Goal: Task Accomplishment & Management: Manage account settings

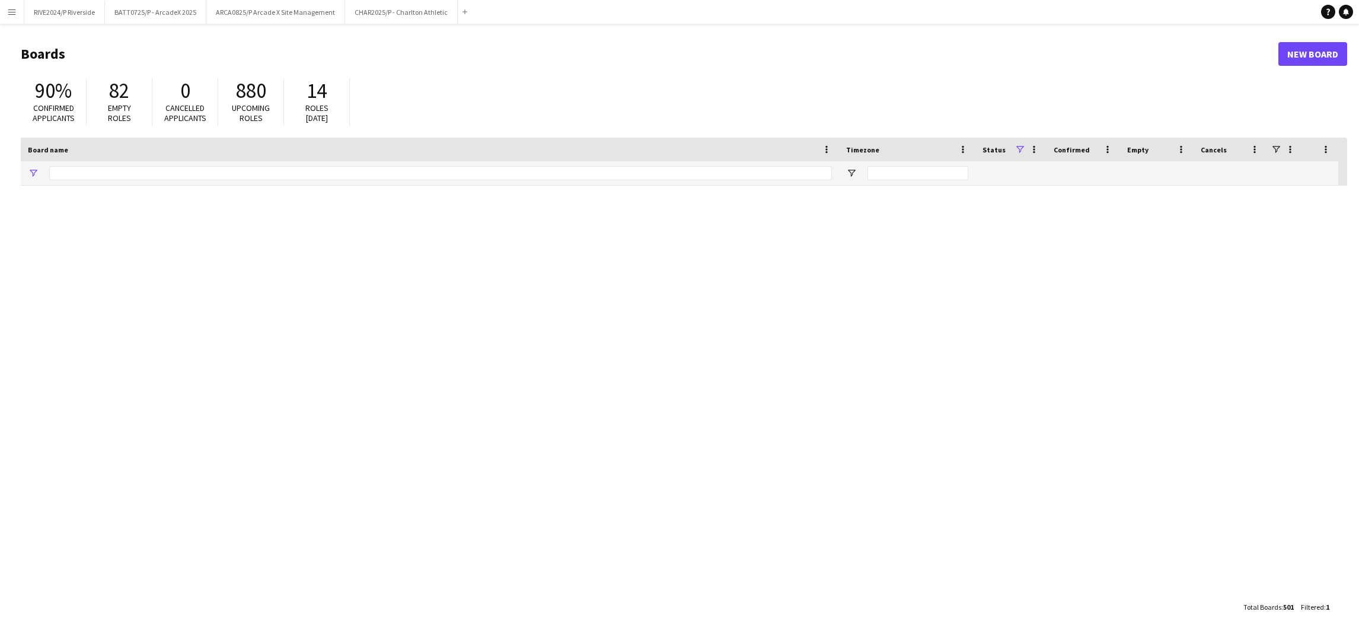
type input "********"
click at [195, 10] on button "BATT0725/P - ArcadeX 2025 Close" at bounding box center [155, 12] width 101 height 23
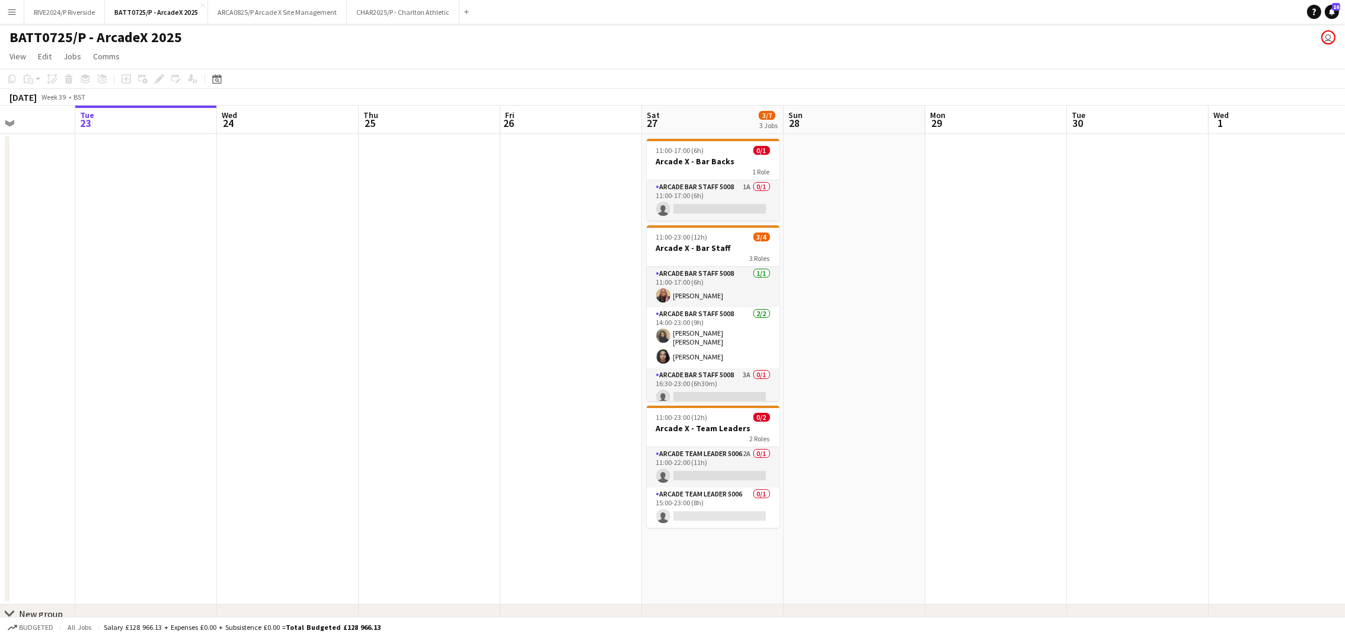
scroll to position [0, 388]
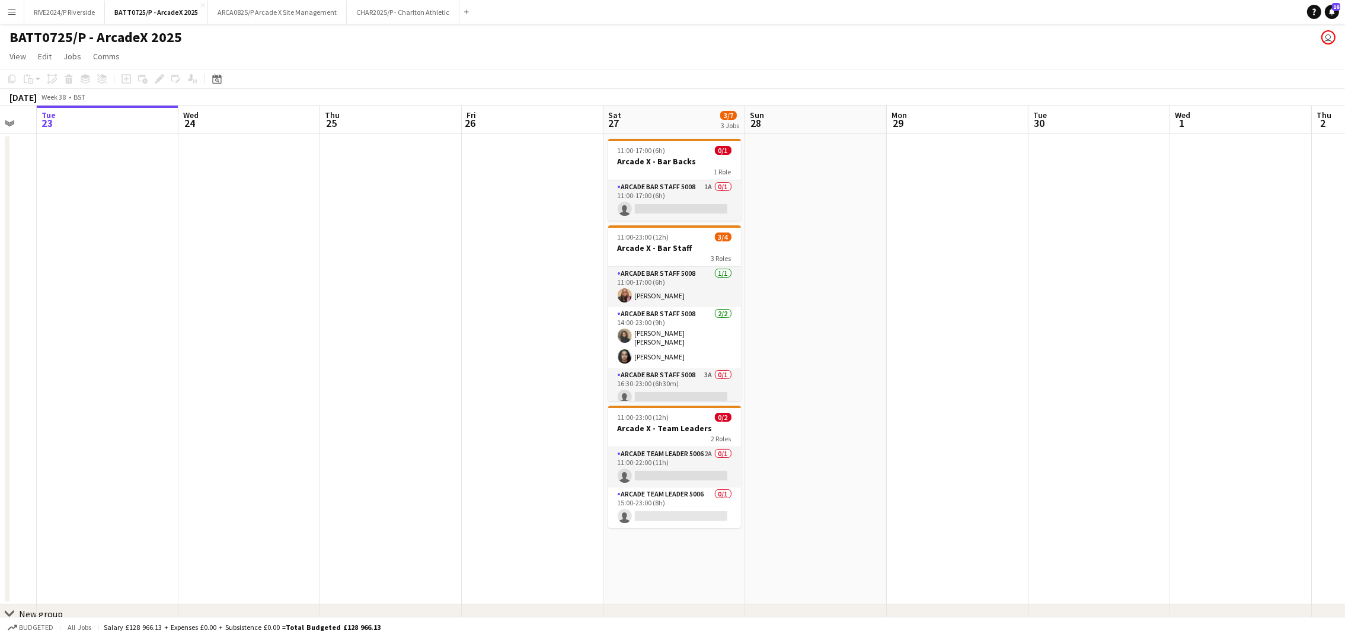
drag, startPoint x: 986, startPoint y: 292, endPoint x: 881, endPoint y: 311, distance: 106.6
click at [881, 311] on app-calendar-viewport "Sat 20 7/8 3 Jobs Sun 21 1/1 1 Job Mon 22 Tue 23 Wed 24 Thu 25 Fri 26 Sat 27 3/…" at bounding box center [672, 382] width 1345 height 553
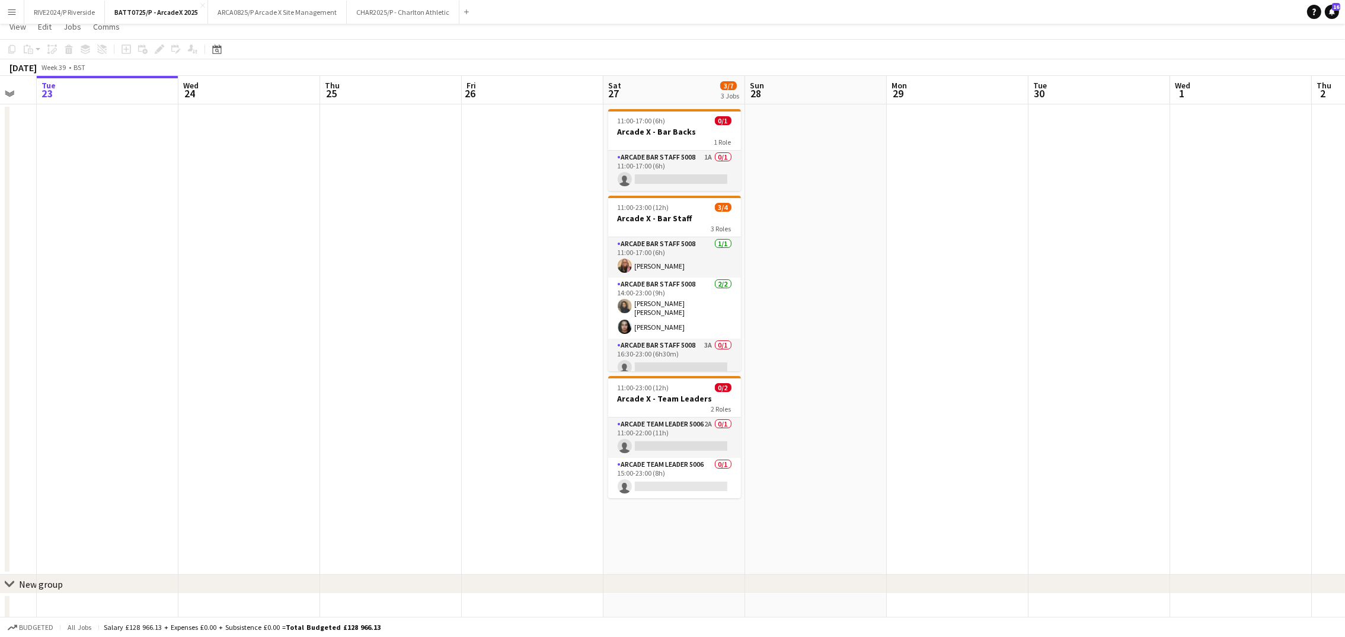
scroll to position [40, 0]
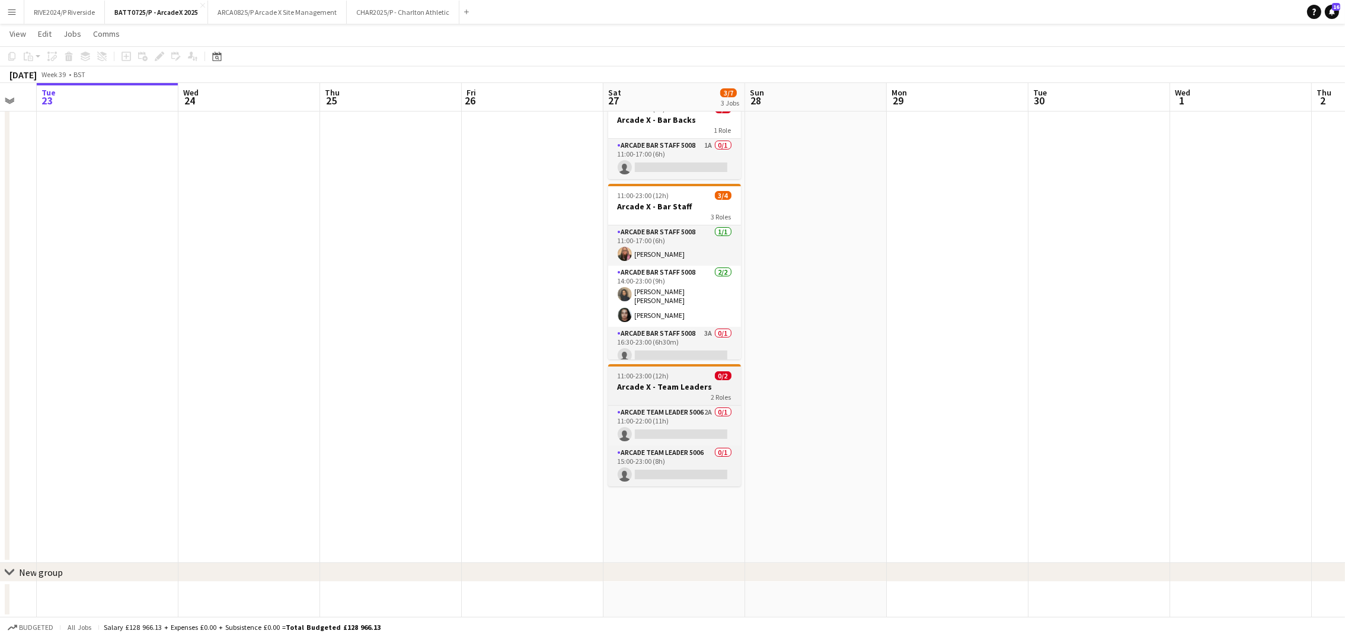
click at [643, 401] on app-job-card "11:00-23:00 (12h) 0/2 Arcade X - Team Leaders 2 Roles Arcade Team Leader 5006 2…" at bounding box center [674, 425] width 133 height 122
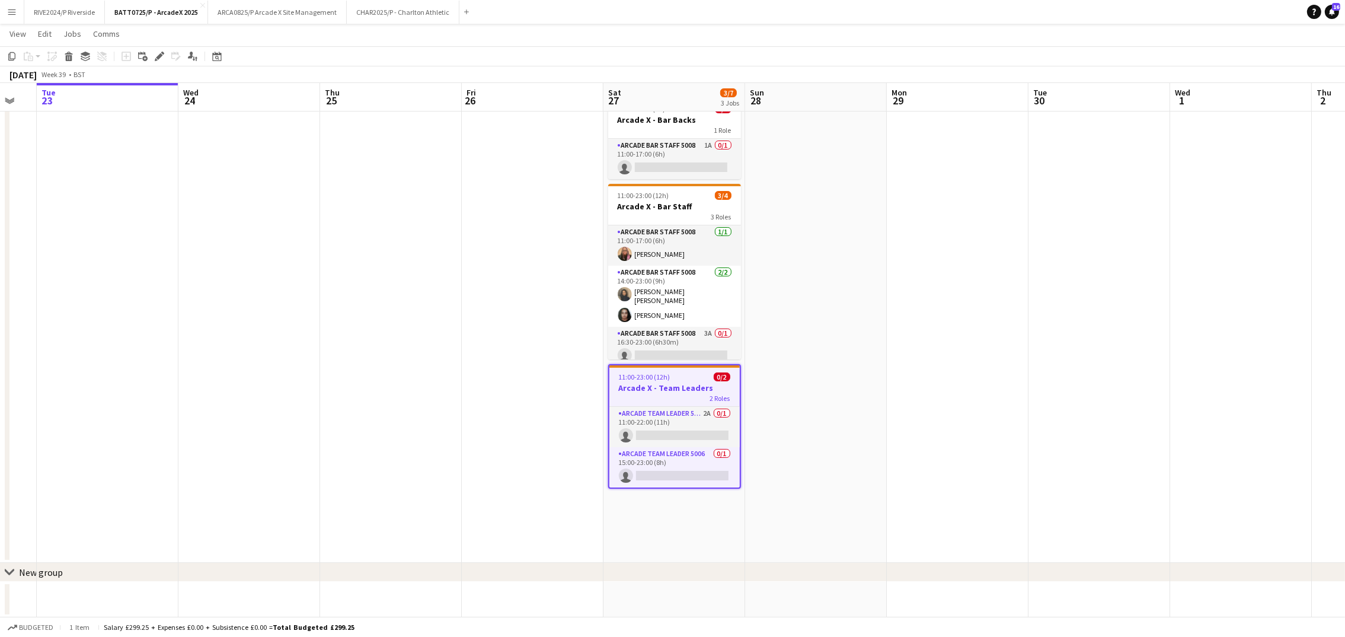
click at [1116, 376] on app-date-cell at bounding box center [1099, 327] width 142 height 470
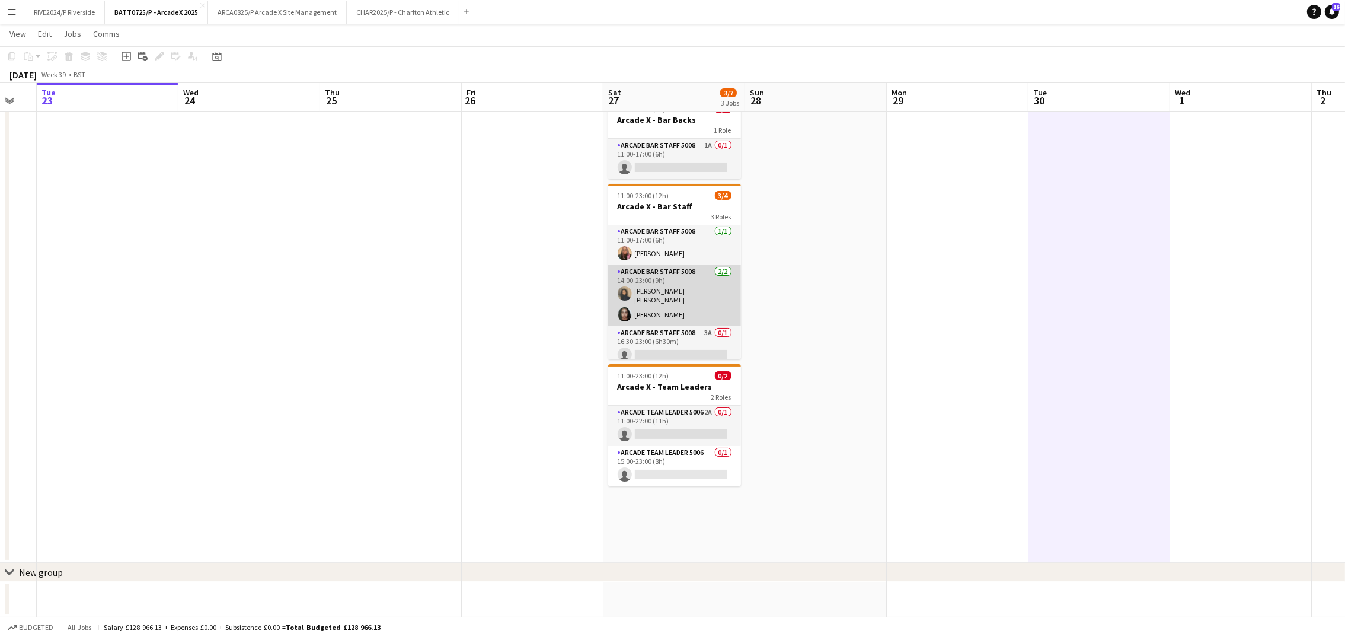
scroll to position [0, 0]
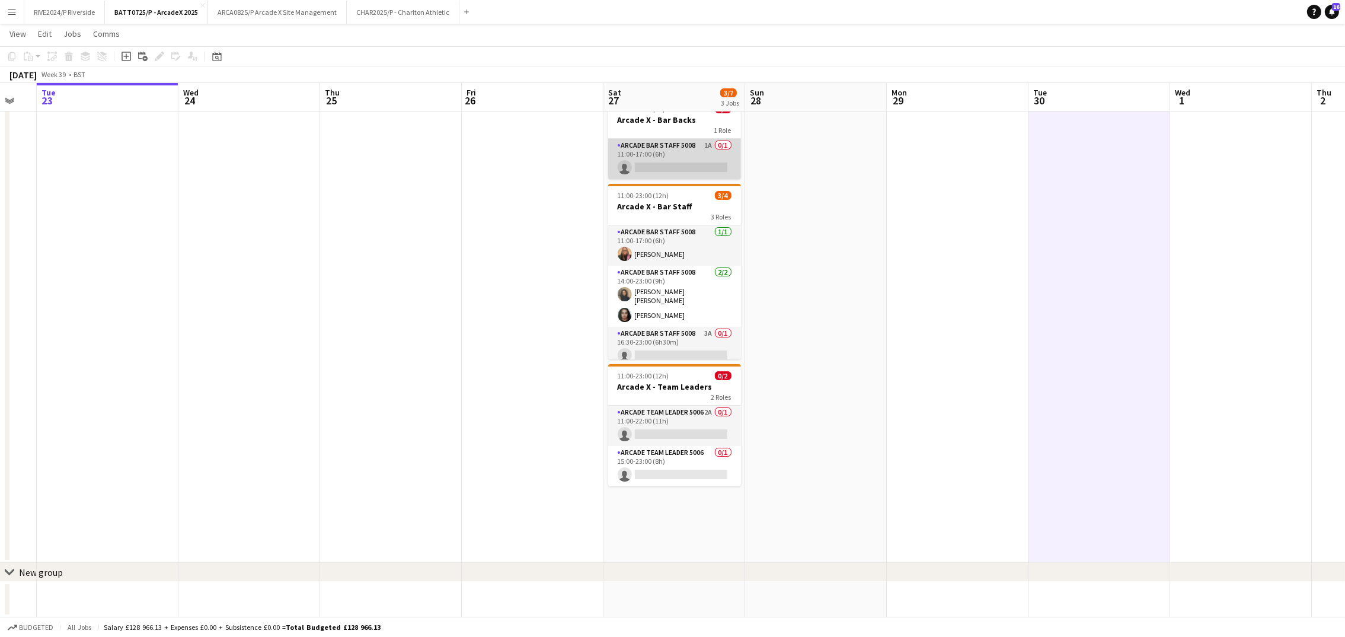
click at [656, 165] on app-card-role "Arcade Bar Staff 5008 1A 0/1 11:00-17:00 (6h) single-neutral-actions" at bounding box center [674, 159] width 133 height 40
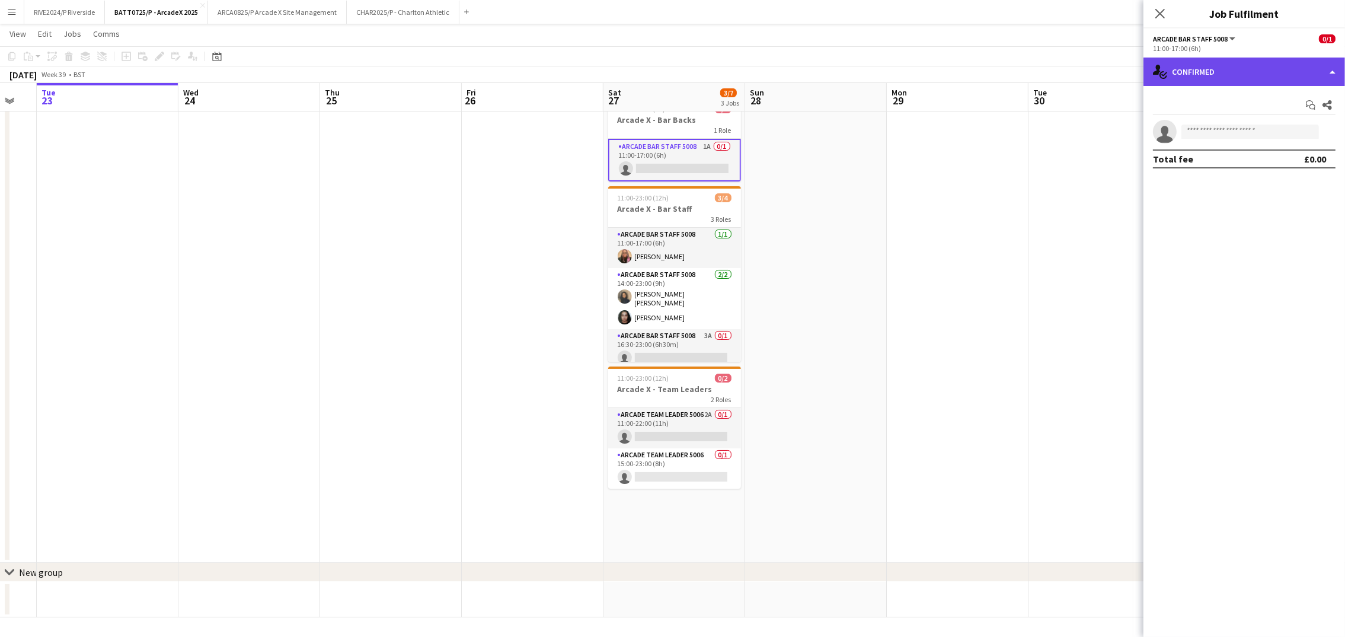
click at [1290, 65] on div "single-neutral-actions-check-2 Confirmed" at bounding box center [1244, 72] width 202 height 28
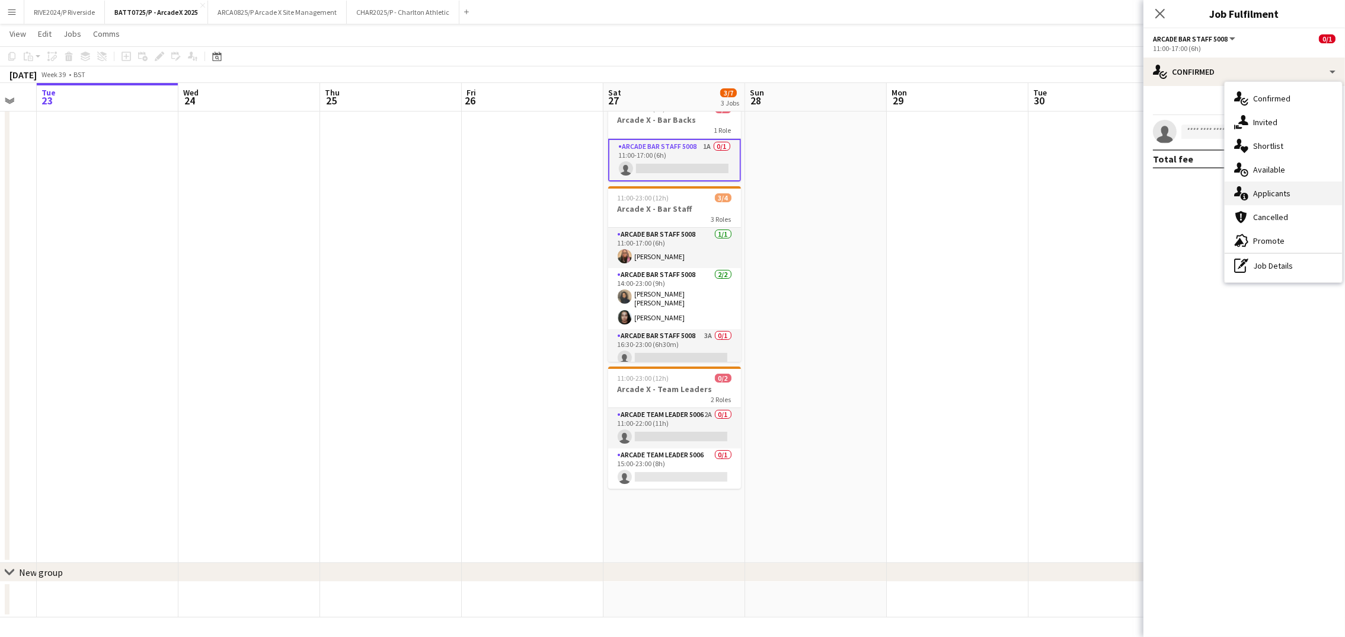
click at [1268, 196] on span "Applicants" at bounding box center [1271, 193] width 37 height 11
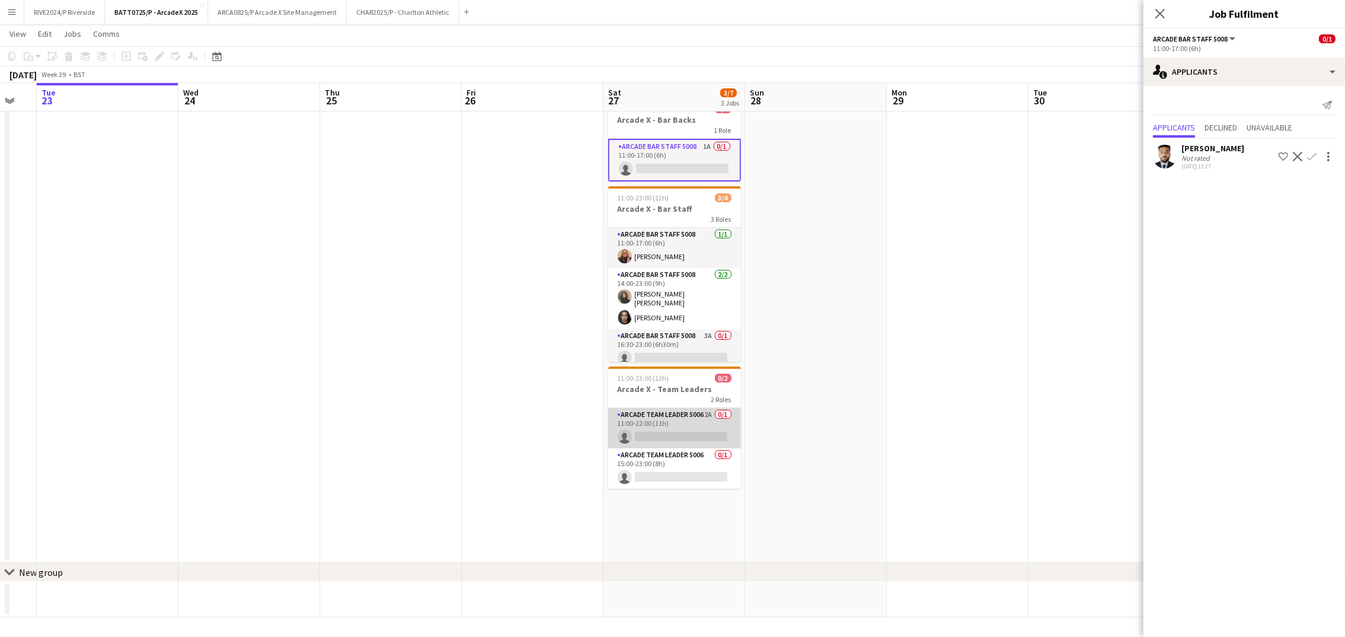
click at [643, 436] on app-card-role "Arcade Team Leader 5006 2A 0/1 11:00-22:00 (11h) single-neutral-actions" at bounding box center [674, 428] width 133 height 40
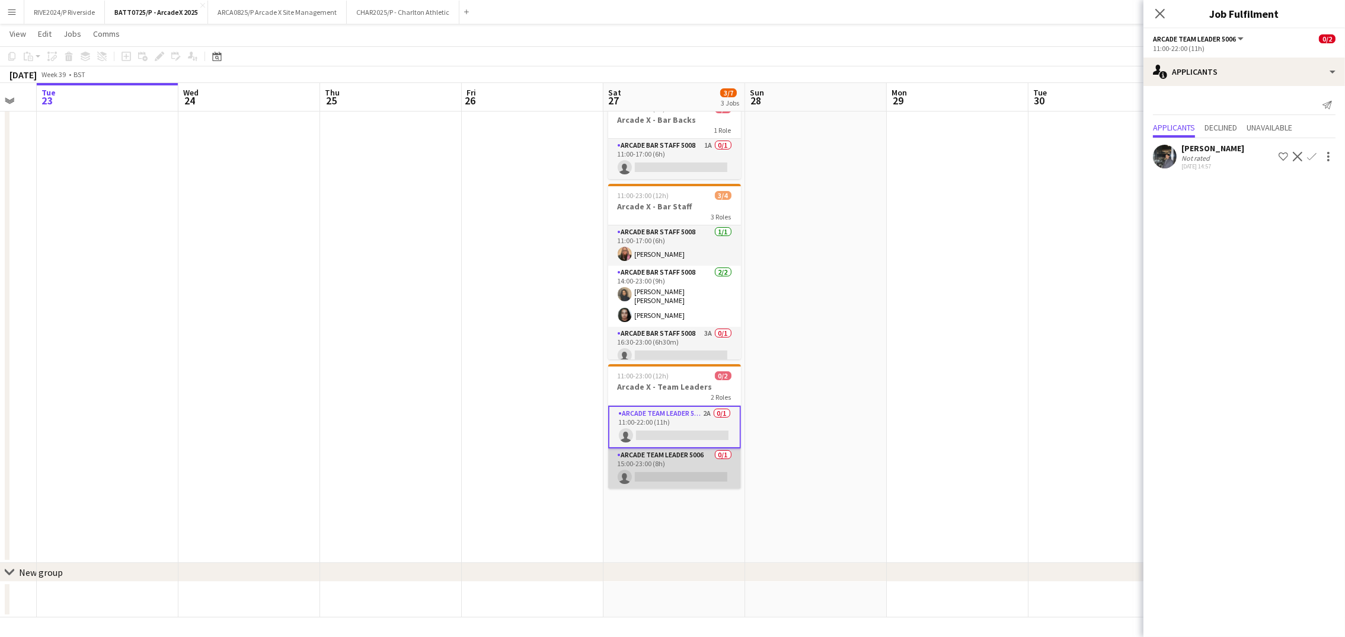
click at [659, 460] on app-card-role "Arcade Team Leader 5006 0/1 15:00-23:00 (8h) single-neutral-actions" at bounding box center [674, 468] width 133 height 40
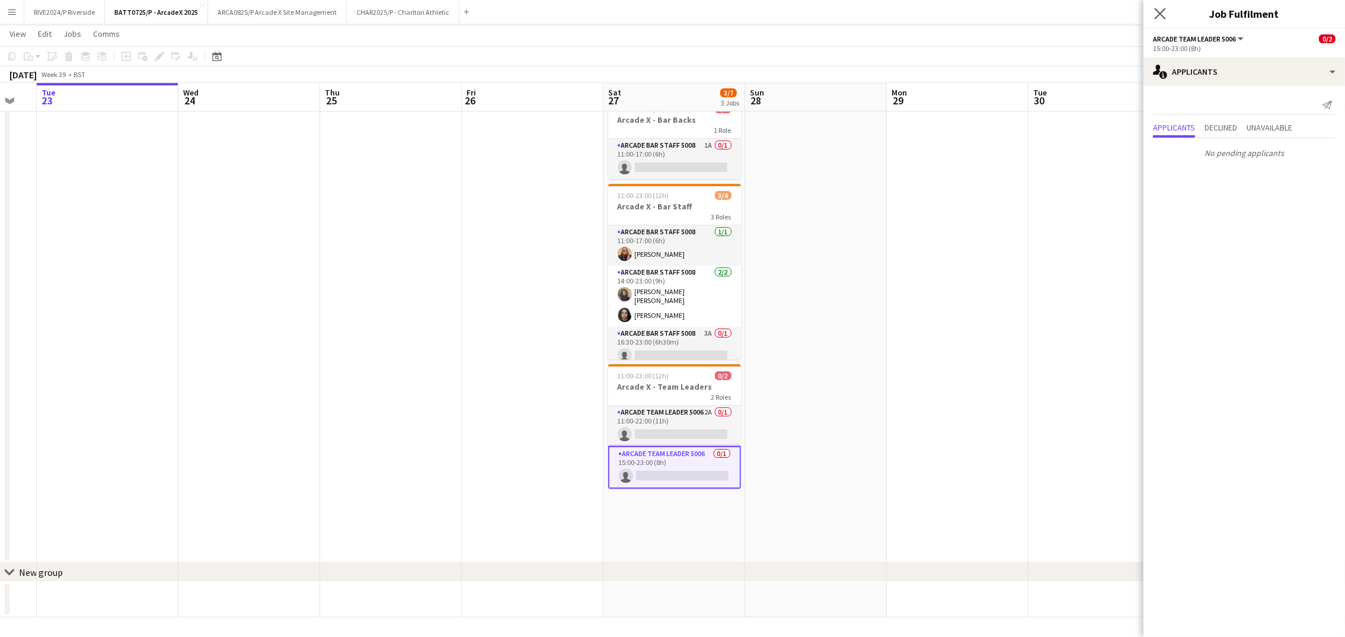
click at [1165, 16] on app-icon "Close pop-in" at bounding box center [1160, 13] width 17 height 17
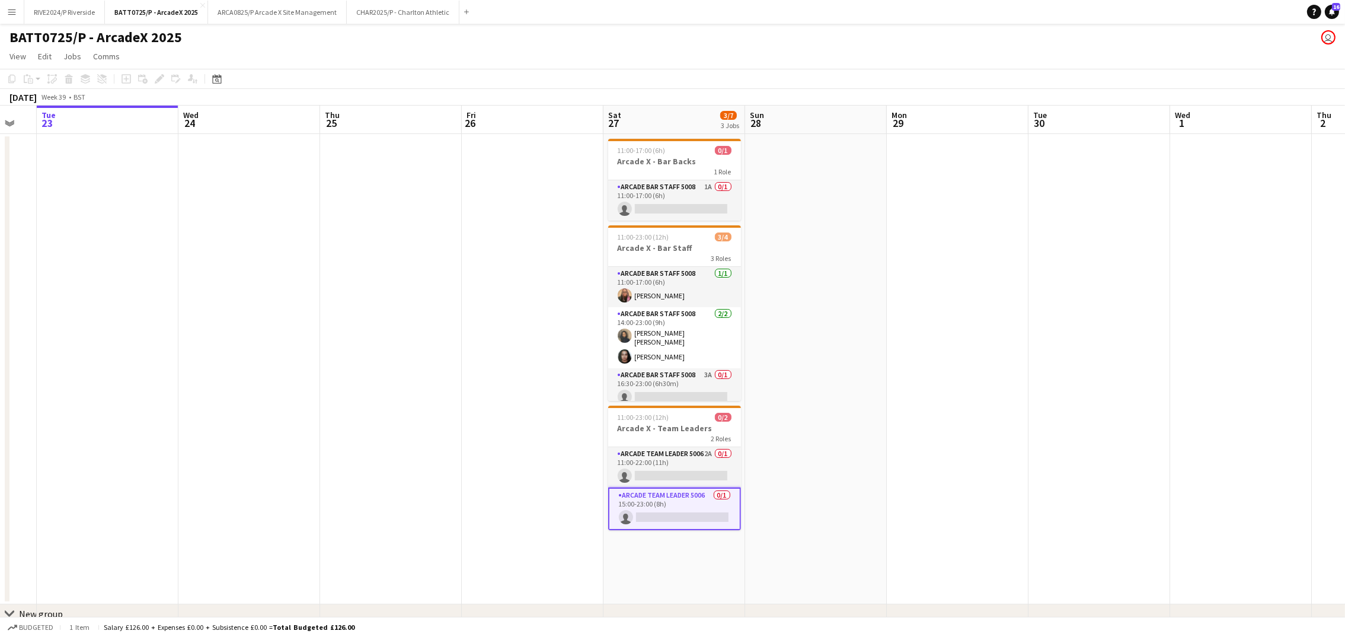
click at [982, 290] on app-date-cell at bounding box center [958, 369] width 142 height 470
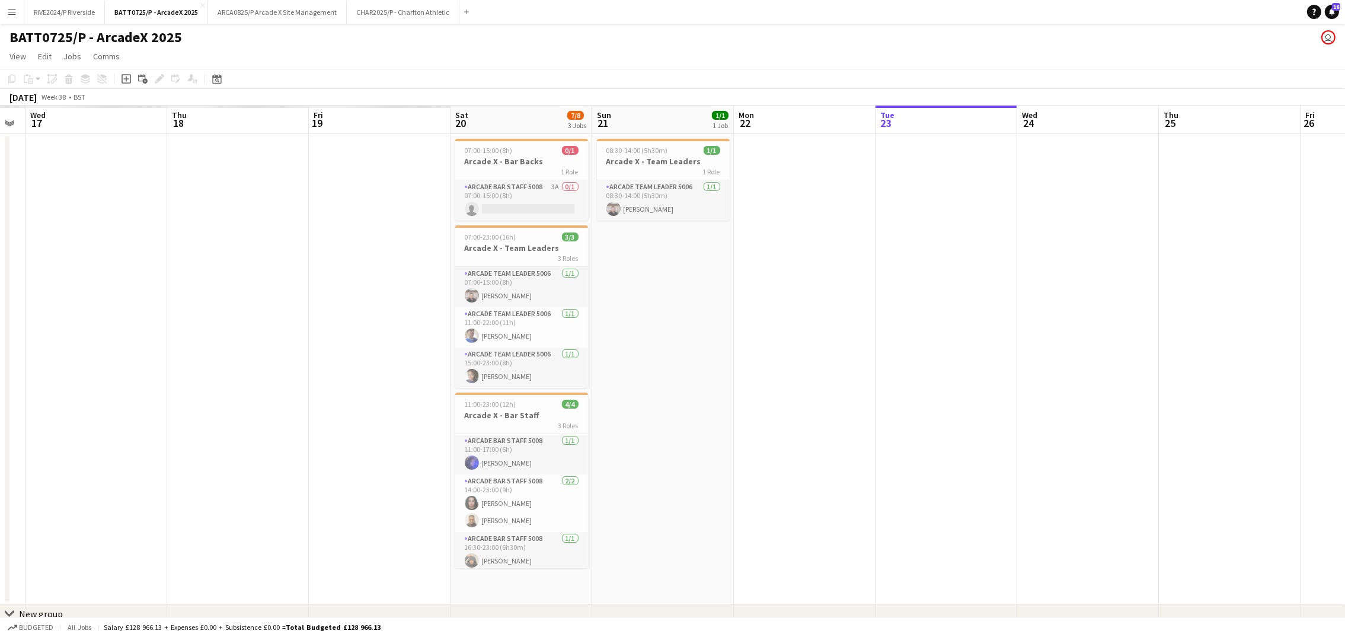
scroll to position [0, 322]
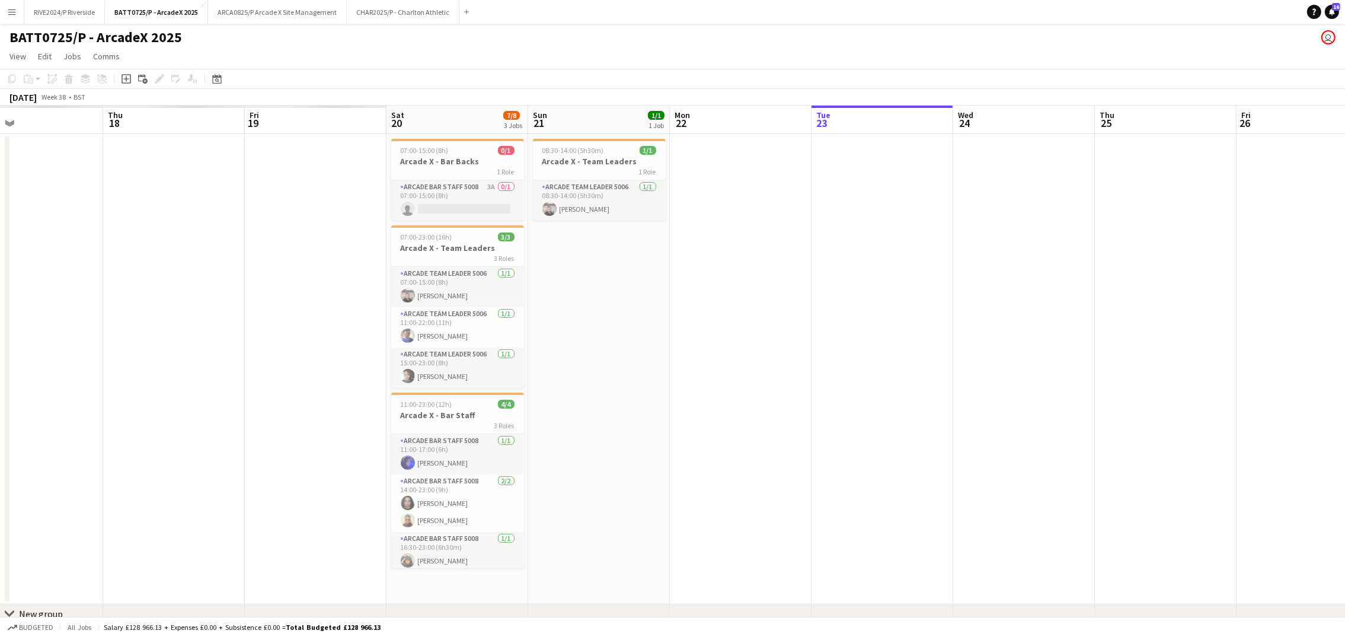
drag, startPoint x: 337, startPoint y: 384, endPoint x: 1111, endPoint y: 410, distance: 774.6
click at [1111, 410] on app-calendar-viewport "Mon 15 Tue 16 Wed 17 Thu 18 Fri 19 Sat 20 7/8 3 Jobs Sun 21 1/1 1 Job Mon 22 Tu…" at bounding box center [672, 382] width 1345 height 553
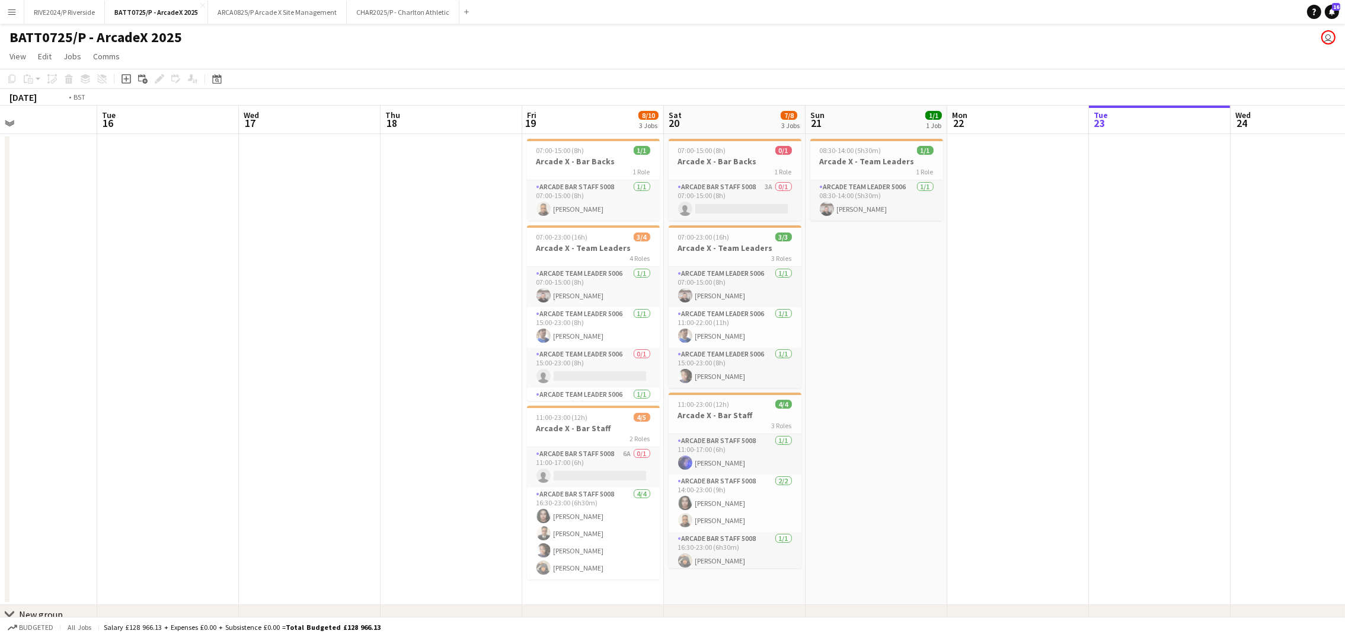
drag, startPoint x: 47, startPoint y: 427, endPoint x: 485, endPoint y: 429, distance: 438.1
click at [485, 429] on app-calendar-viewport "Sat 13 Sun 14 Mon 15 Tue 16 Wed 17 Thu 18 Fri 19 8/10 3 Jobs Sat 20 7/8 3 Jobs …" at bounding box center [672, 383] width 1345 height 554
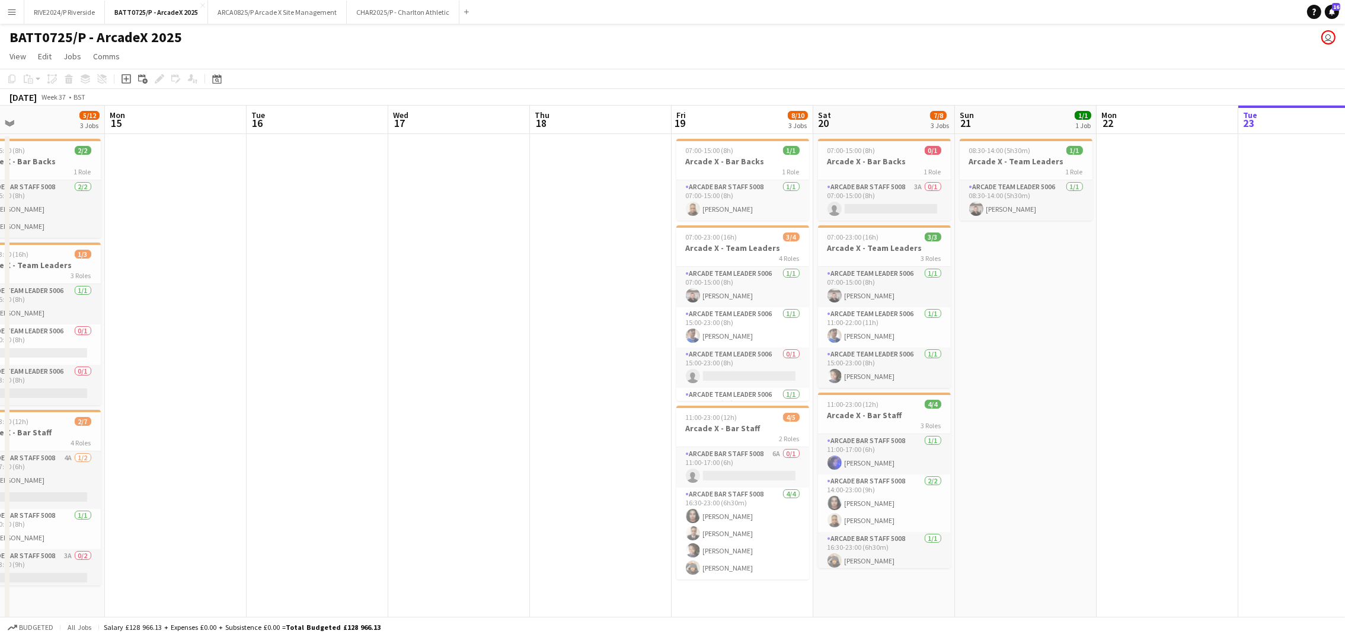
drag, startPoint x: 413, startPoint y: 426, endPoint x: 834, endPoint y: 426, distance: 420.9
click at [834, 426] on app-calendar-viewport "Fri 12 5/6 3 Jobs Sat 13 7/11 3 Jobs Sun 14 5/12 3 Jobs Mon 15 Tue 16 Wed 17 Th…" at bounding box center [672, 391] width 1345 height 570
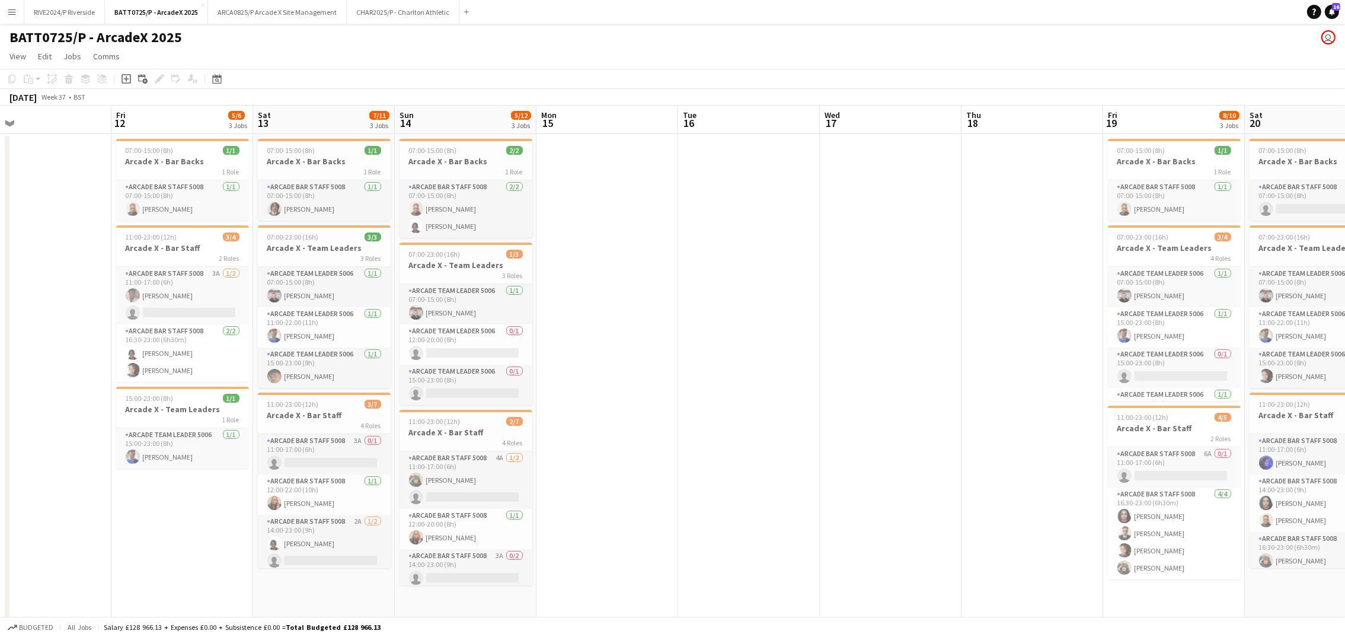
drag, startPoint x: 781, startPoint y: 420, endPoint x: 801, endPoint y: 421, distance: 19.6
click at [801, 421] on app-calendar-viewport "Tue 9 0/1 1 Job Wed 10 Thu 11 Fri 12 5/6 3 Jobs Sat 13 7/11 3 Jobs Sun 14 5/12 …" at bounding box center [672, 391] width 1345 height 570
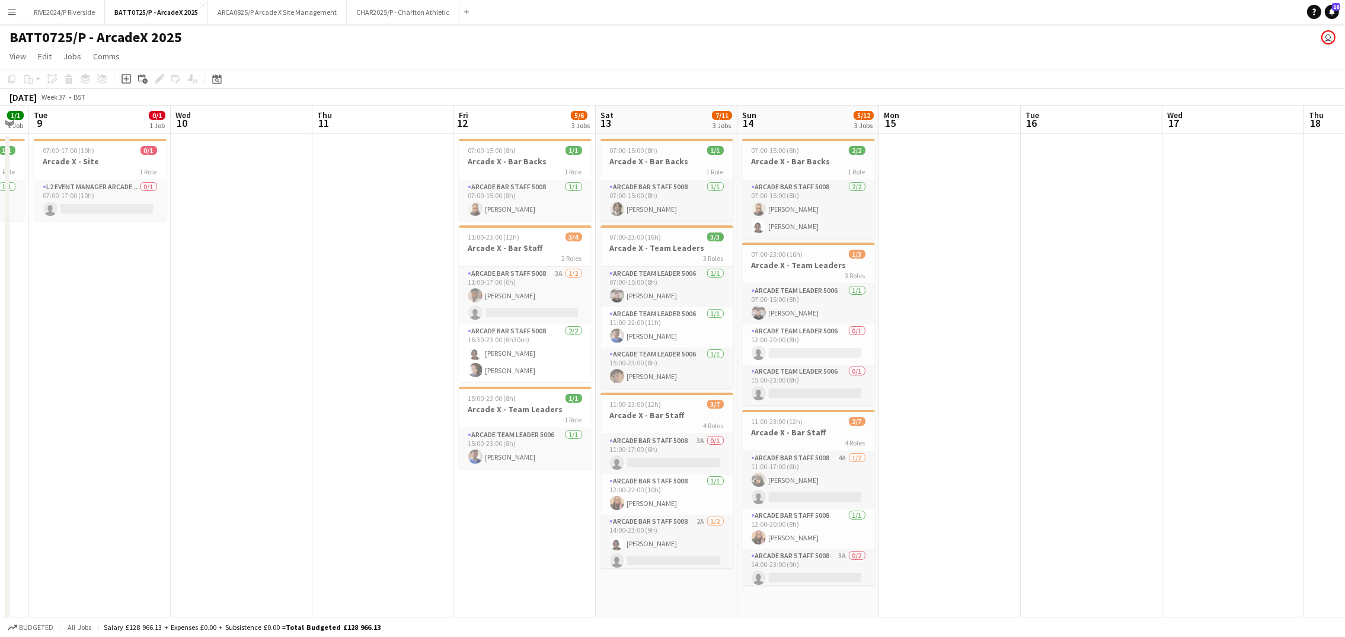
drag, startPoint x: 801, startPoint y: 421, endPoint x: 976, endPoint y: 440, distance: 175.9
click at [976, 440] on app-calendar-viewport "Sun 7 Mon 8 1/1 1 Job Tue 9 0/1 1 Job Wed 10 Thu 11 Fri 12 5/6 3 Jobs Sat 13 7/…" at bounding box center [672, 391] width 1345 height 570
drag, startPoint x: 144, startPoint y: 385, endPoint x: 538, endPoint y: 383, distance: 393.6
click at [538, 383] on app-calendar-viewport "Sun 7 11/12 3 Jobs Mon 8 1/1 1 Job Tue 9 0/1 1 Job Wed 10 Thu 11 Fri 12 5/6 3 J…" at bounding box center [672, 402] width 1345 height 593
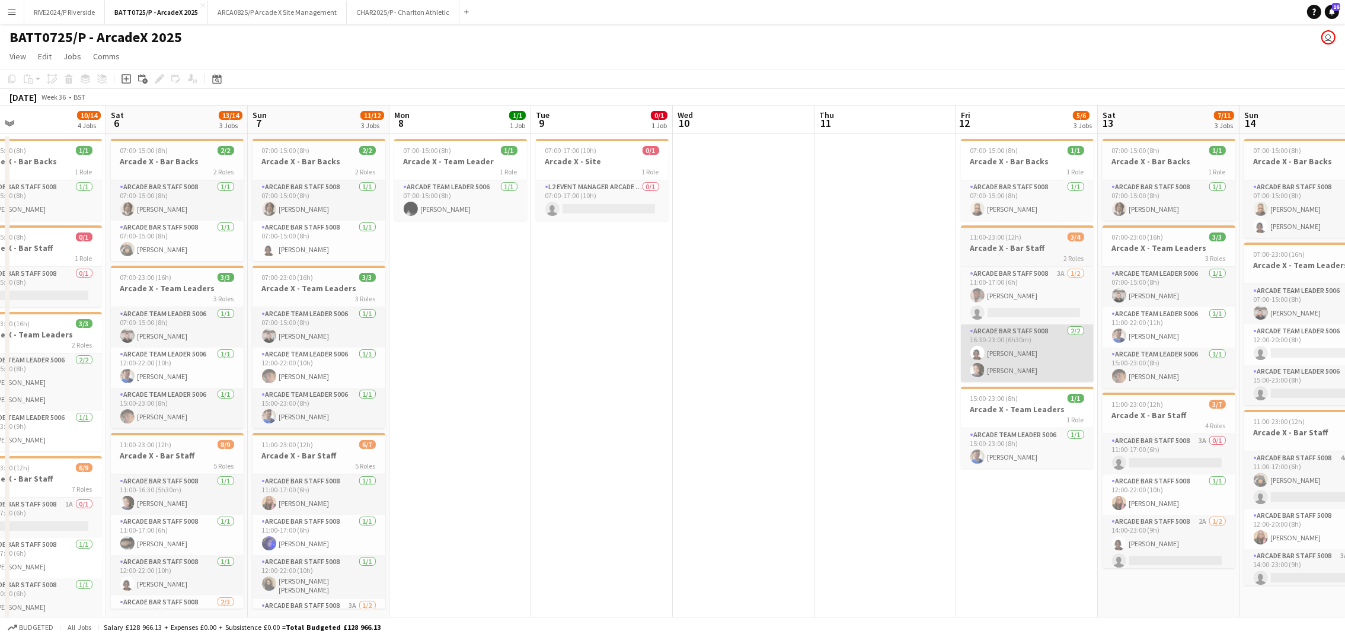
drag, startPoint x: 1143, startPoint y: 350, endPoint x: 1304, endPoint y: 328, distance: 162.7
click at [1325, 332] on app-calendar-viewport "Wed 3 Thu 4 Fri 5 10/14 4 Jobs Sat 6 13/14 3 Jobs Sun 7 11/12 3 Jobs Mon 8 1/1 …" at bounding box center [672, 415] width 1345 height 618
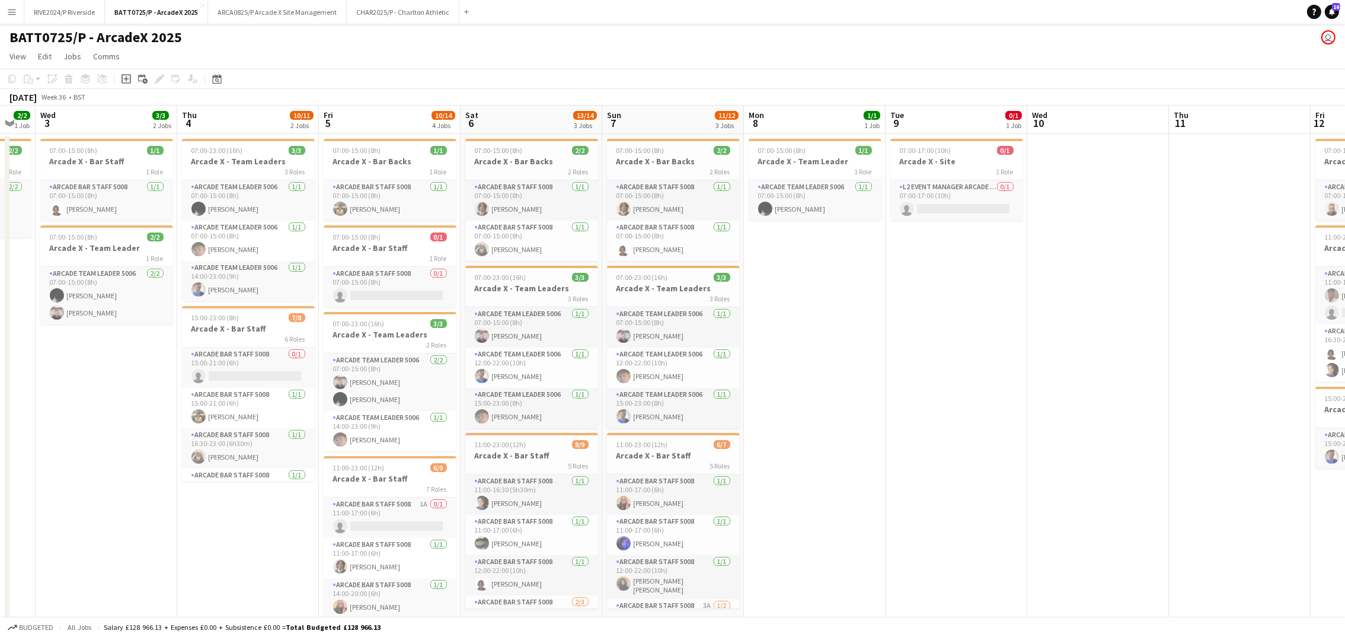
scroll to position [0, 350]
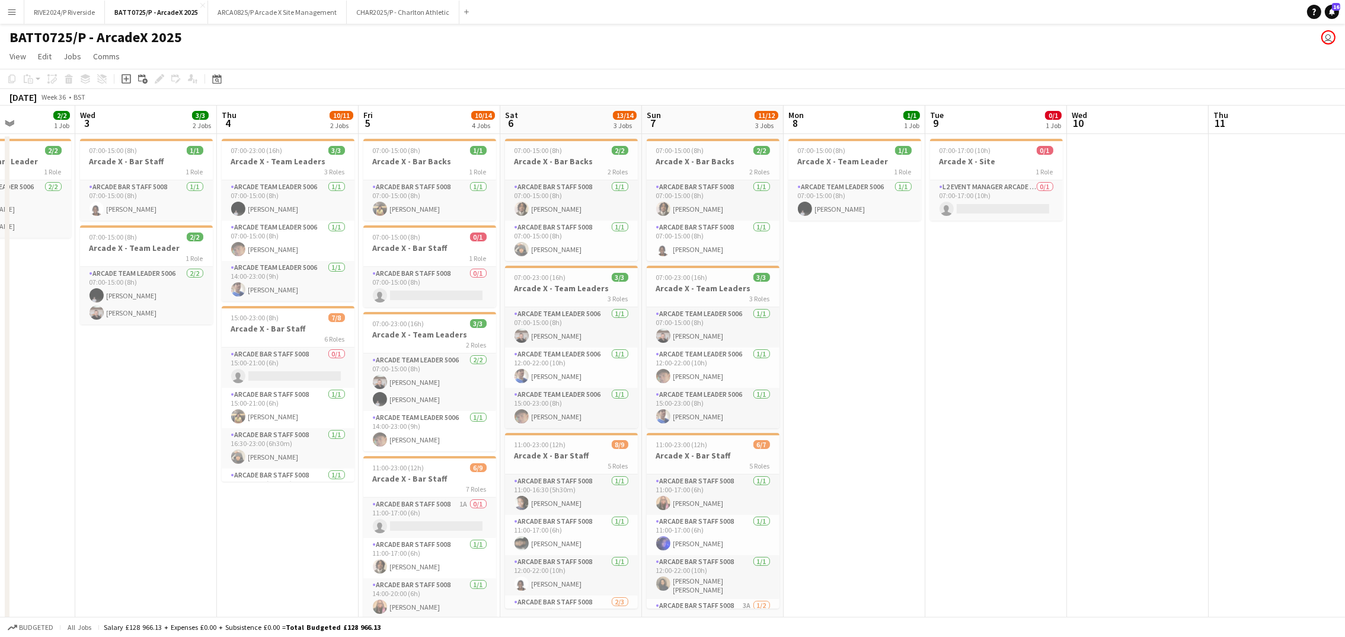
drag, startPoint x: 1173, startPoint y: 329, endPoint x: 1283, endPoint y: 330, distance: 110.3
click at [1283, 330] on app-calendar-viewport "Sun 31 9/11 3 Jobs Mon 1 1/1 1 Job Tue 2 2/2 1 Job Wed 3 3/3 2 Jobs Thu 4 10/11…" at bounding box center [672, 415] width 1345 height 618
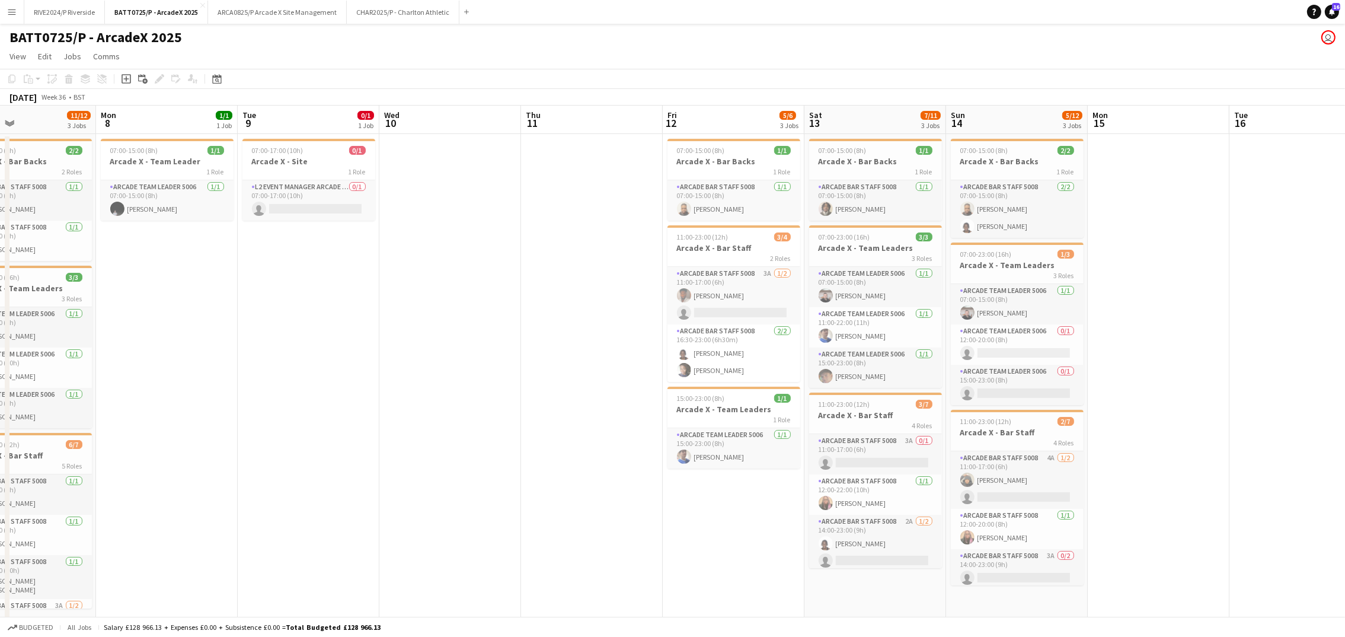
drag, startPoint x: 1257, startPoint y: 327, endPoint x: 570, endPoint y: 388, distance: 690.4
click at [570, 388] on app-calendar-viewport "Fri 5 10/14 4 Jobs Sat 6 13/14 3 Jobs Sun 7 11/12 3 Jobs Mon 8 1/1 1 Job Tue 9 …" at bounding box center [672, 415] width 1345 height 618
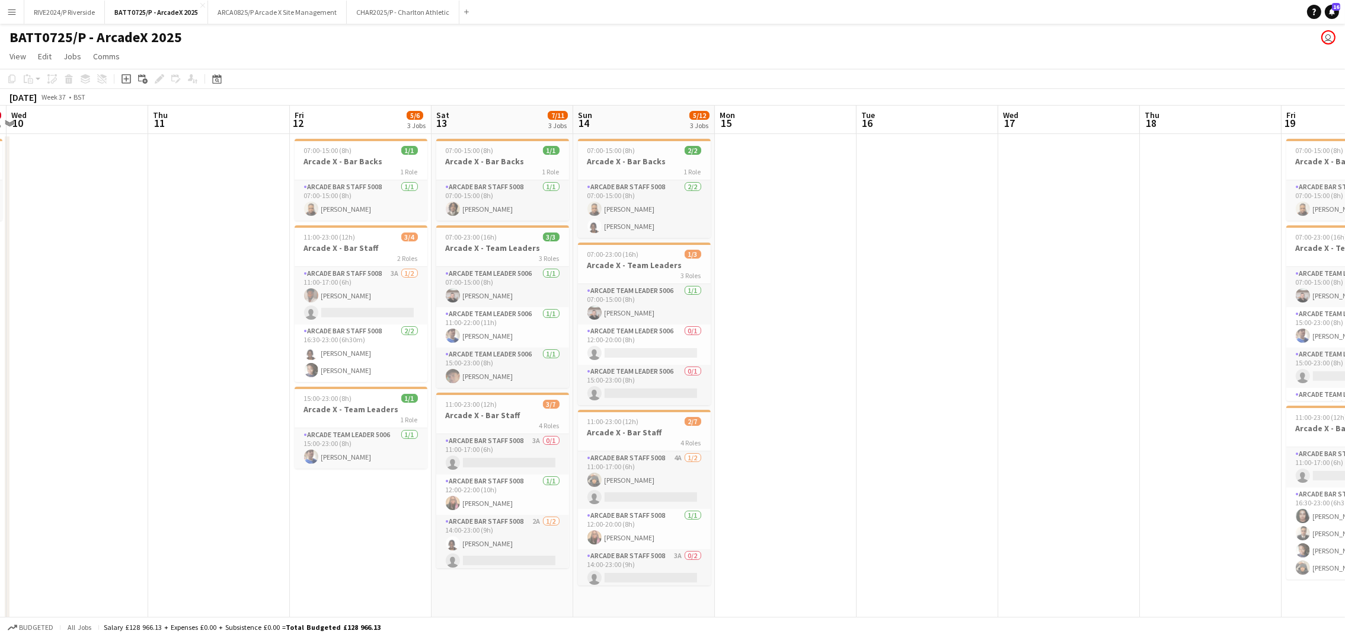
drag, startPoint x: 1301, startPoint y: 330, endPoint x: 929, endPoint y: 346, distance: 372.0
click at [929, 346] on app-calendar-viewport "Sun 7 11/12 3 Jobs Mon 8 1/1 1 Job Tue 9 0/1 1 Job Wed 10 Thu 11 Fri 12 5/6 3 J…" at bounding box center [672, 415] width 1345 height 618
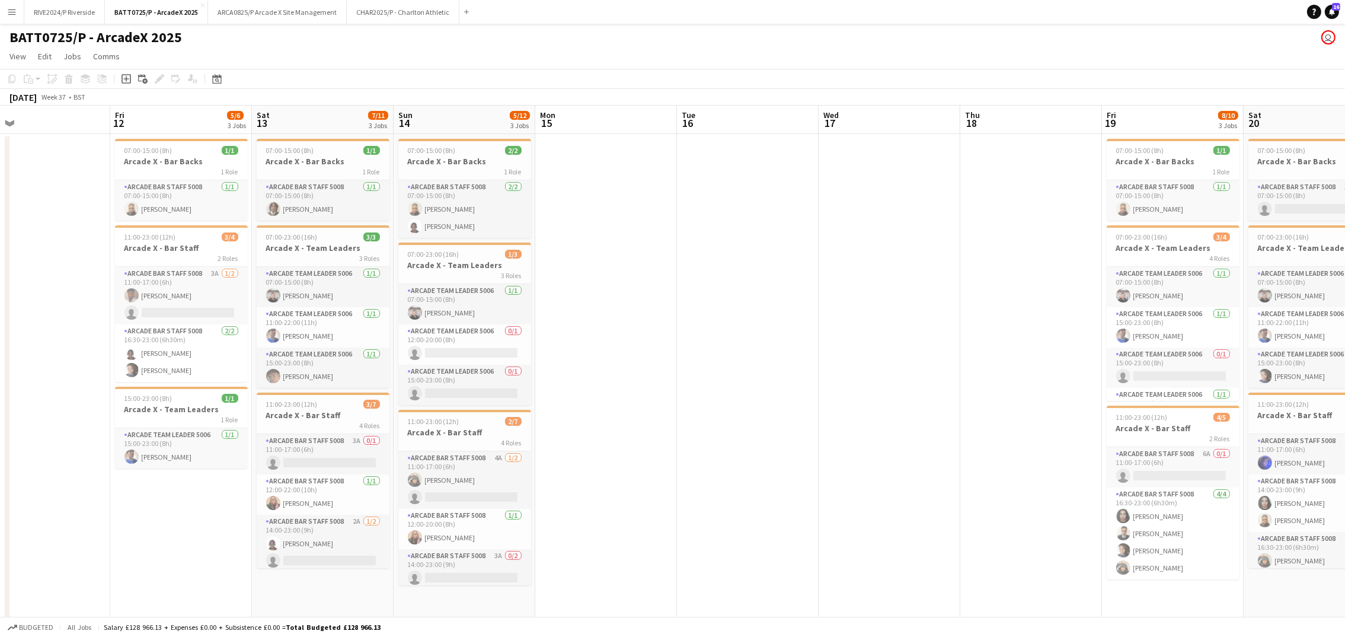
drag, startPoint x: 1023, startPoint y: 354, endPoint x: 798, endPoint y: 378, distance: 226.6
click at [798, 378] on app-calendar-viewport "Tue 9 0/1 1 Job Wed 10 Thu 11 Fri 12 5/6 3 Jobs Sat 13 7/11 3 Jobs Sun 14 5/12 …" at bounding box center [672, 415] width 1345 height 618
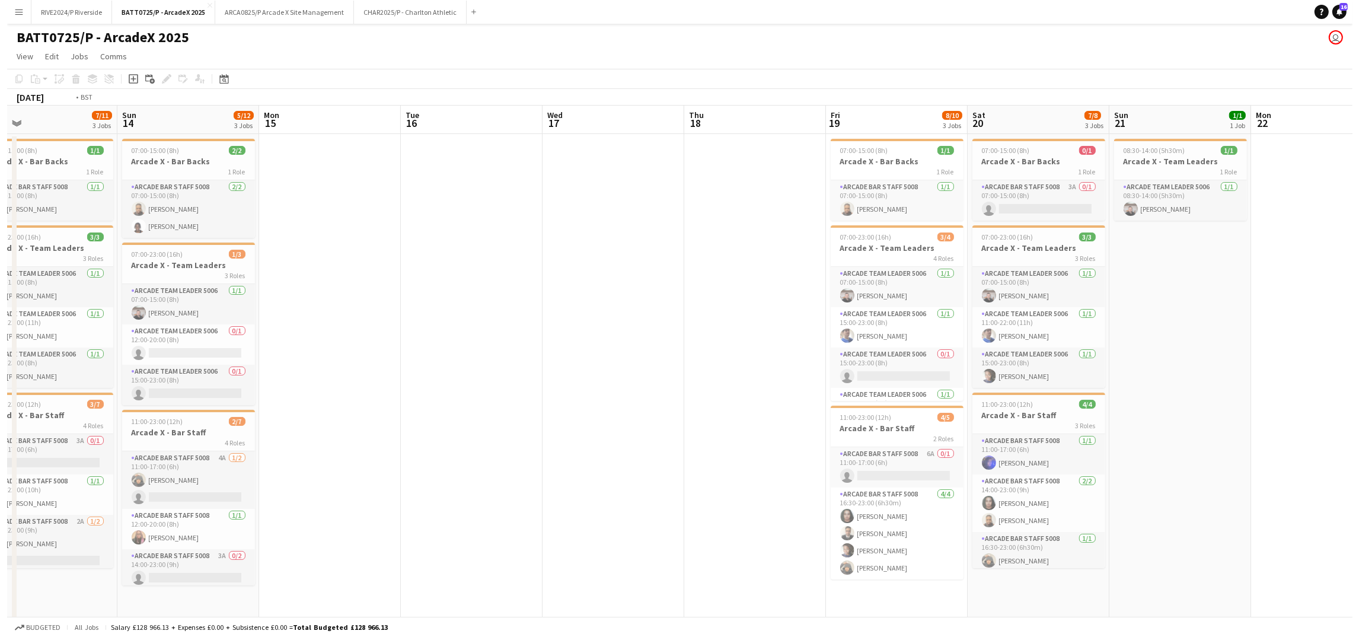
scroll to position [0, 312]
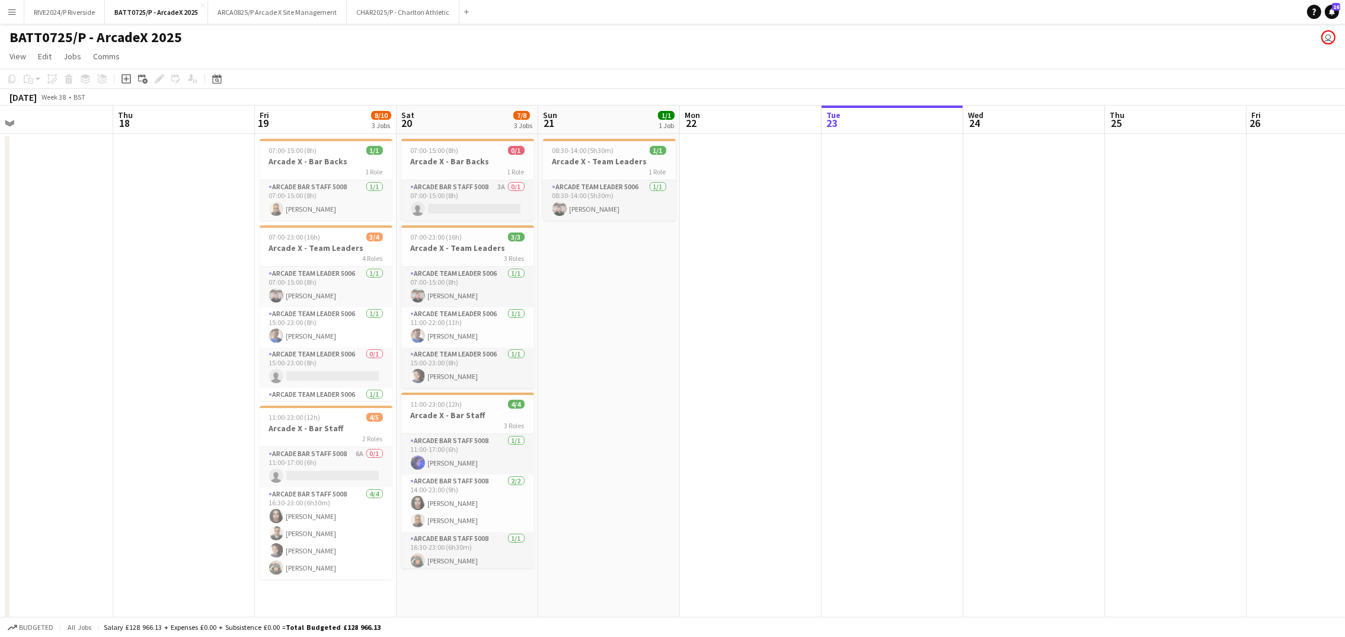
drag, startPoint x: 1123, startPoint y: 353, endPoint x: 561, endPoint y: 416, distance: 566.1
click at [561, 416] on app-calendar-viewport "Mon 15 Tue 16 Wed 17 Thu 18 Fri 19 8/10 3 Jobs Sat 20 7/8 3 Jobs Sun 21 1/1 1 J…" at bounding box center [672, 415] width 1345 height 618
click at [296, 9] on button "ARCA0825/P Arcade X Site Management Close" at bounding box center [277, 12] width 139 height 23
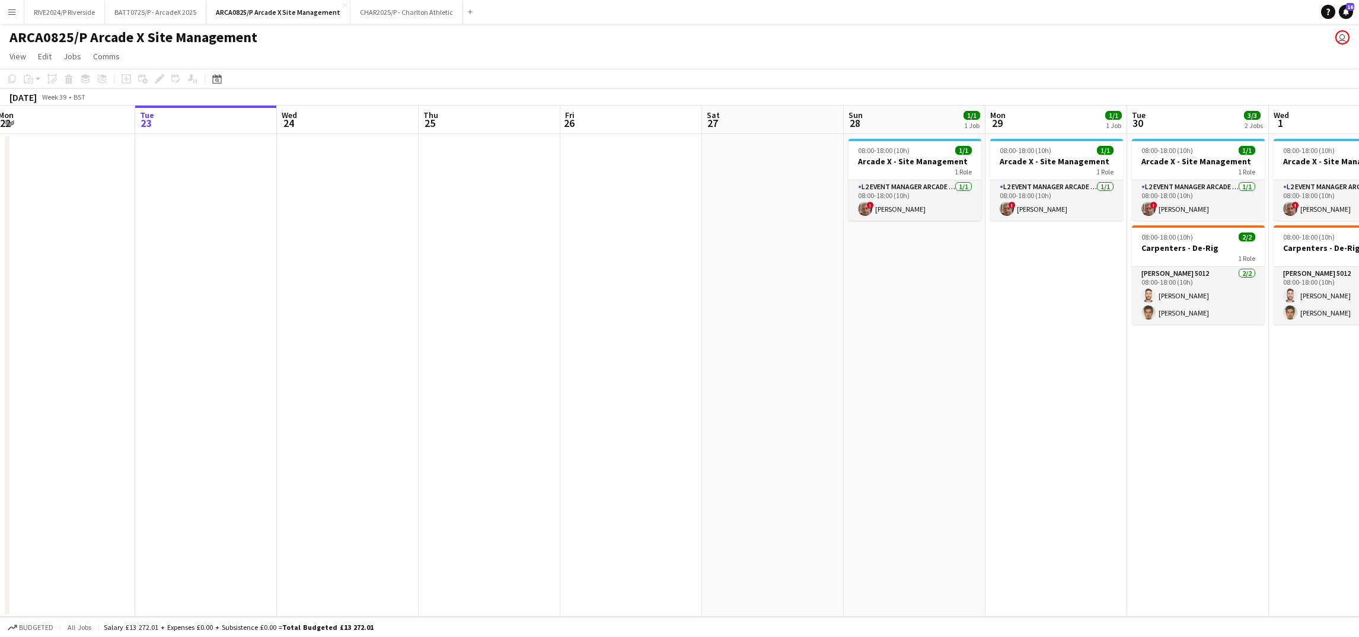
drag, startPoint x: 848, startPoint y: 355, endPoint x: 558, endPoint y: 384, distance: 291.9
click at [558, 384] on app-calendar-viewport "Sat 20 Sun 21 Mon 22 Tue 23 Wed 24 Thu 25 Fri 26 Sat 27 Sun 28 1/1 1 Job Mon 29…" at bounding box center [679, 361] width 1359 height 511
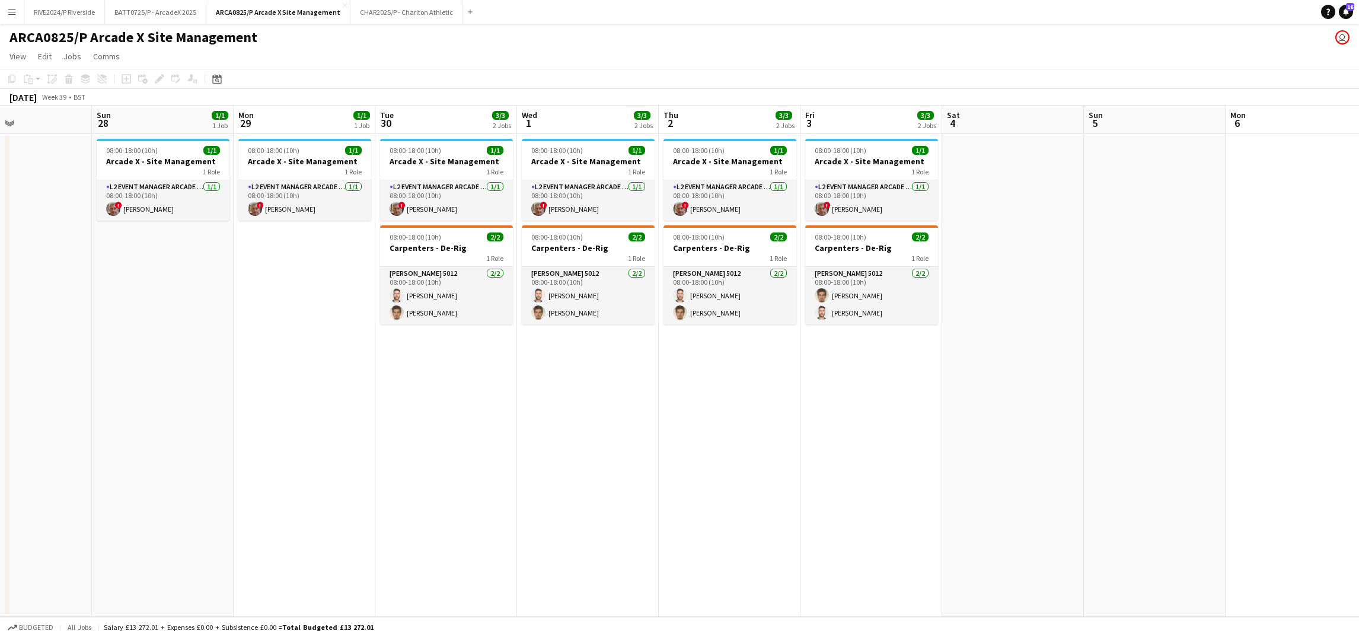
drag, startPoint x: 871, startPoint y: 408, endPoint x: 400, endPoint y: 425, distance: 471.6
click at [400, 425] on app-calendar-viewport "Wed 24 Thu 25 Fri 26 Sat 27 Sun 28 1/1 1 Job Mon 29 1/1 1 Job Tue 30 3/3 2 Jobs…" at bounding box center [679, 361] width 1359 height 511
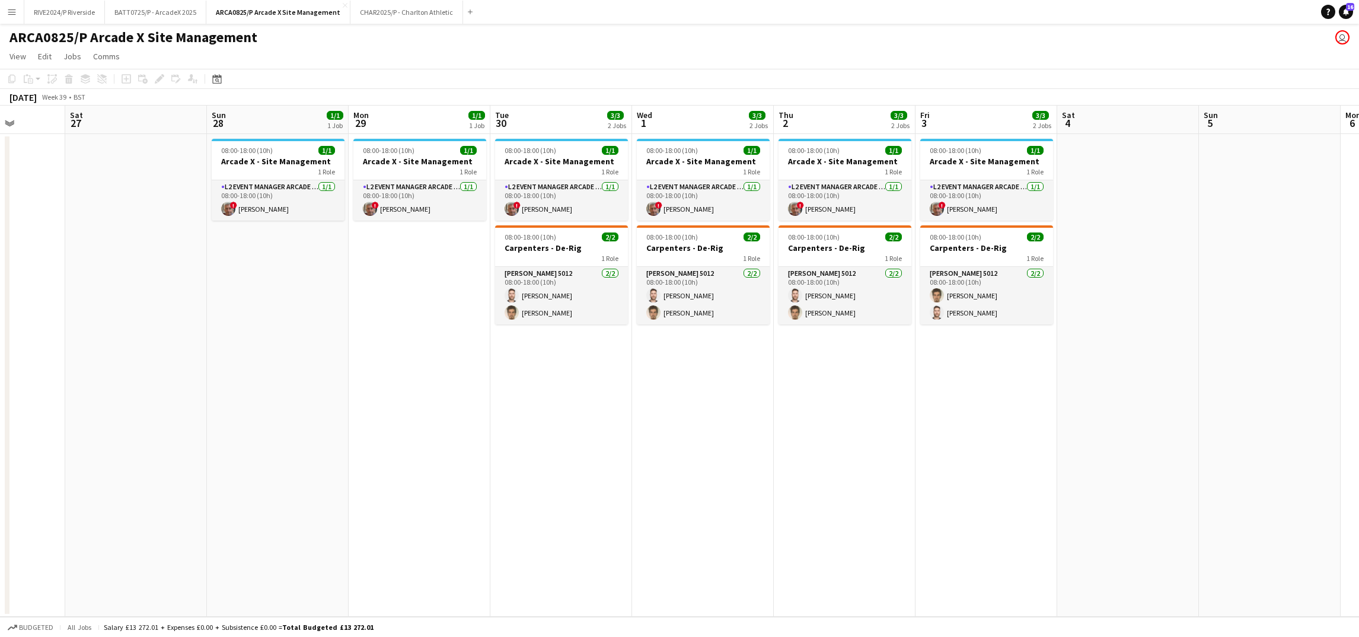
drag, startPoint x: 221, startPoint y: 478, endPoint x: 868, endPoint y: 524, distance: 649.0
click at [868, 524] on app-calendar-viewport "Wed 24 Thu 25 Fri 26 Sat 27 Sun 28 1/1 1 Job Mon 29 1/1 1 Job Tue 30 3/3 2 Jobs…" at bounding box center [679, 361] width 1359 height 511
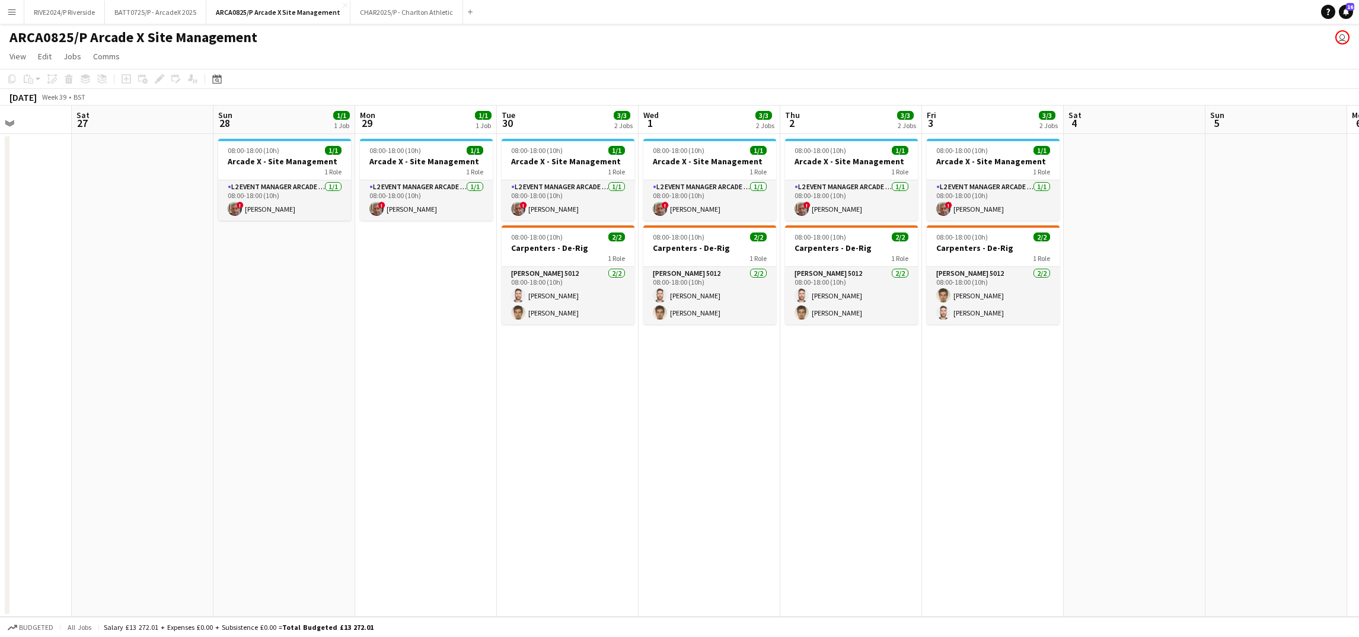
drag, startPoint x: 828, startPoint y: 394, endPoint x: 303, endPoint y: 366, distance: 525.4
click at [303, 366] on app-calendar-viewport "Wed 24 Thu 25 Fri 26 Sat 27 Sun 28 1/1 1 Job Mon 29 1/1 1 Job Tue 30 3/3 2 Jobs…" at bounding box center [679, 361] width 1359 height 511
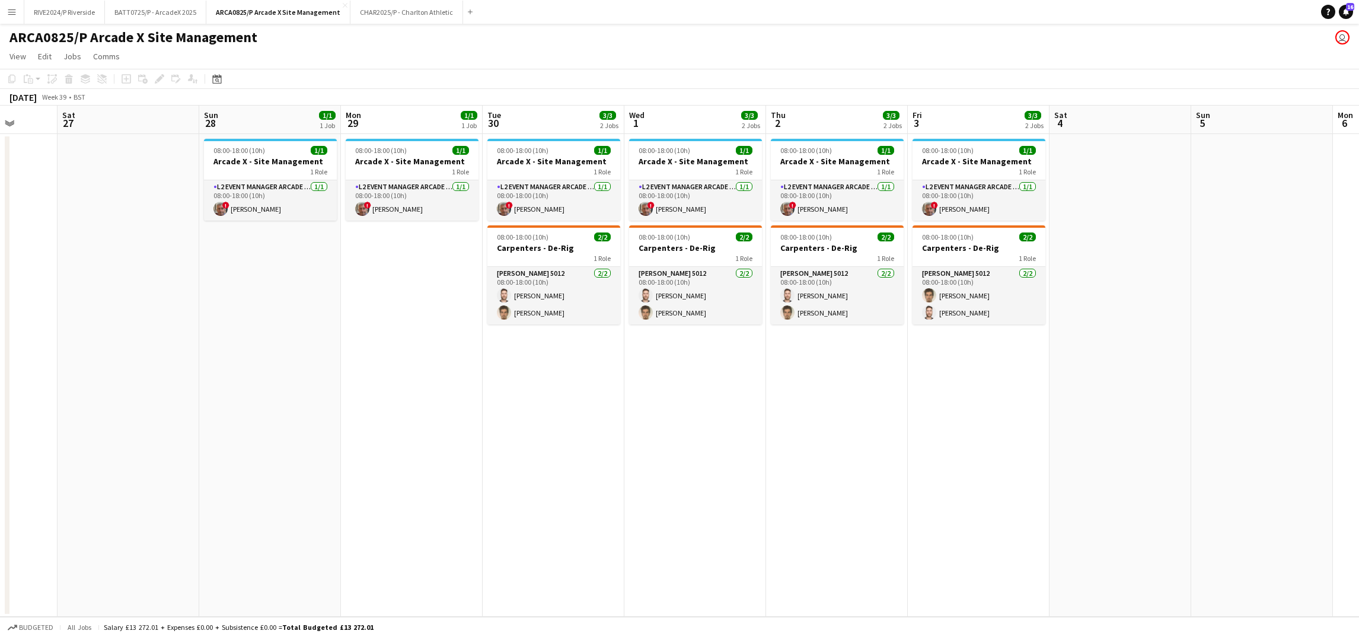
drag, startPoint x: 814, startPoint y: 443, endPoint x: 800, endPoint y: 433, distance: 17.1
click at [800, 433] on app-calendar-viewport "Wed 24 Thu 25 Fri 26 Sat 27 Sun 28 1/1 1 Job Mon 29 1/1 1 Job Tue 30 3/3 2 Jobs…" at bounding box center [679, 361] width 1359 height 511
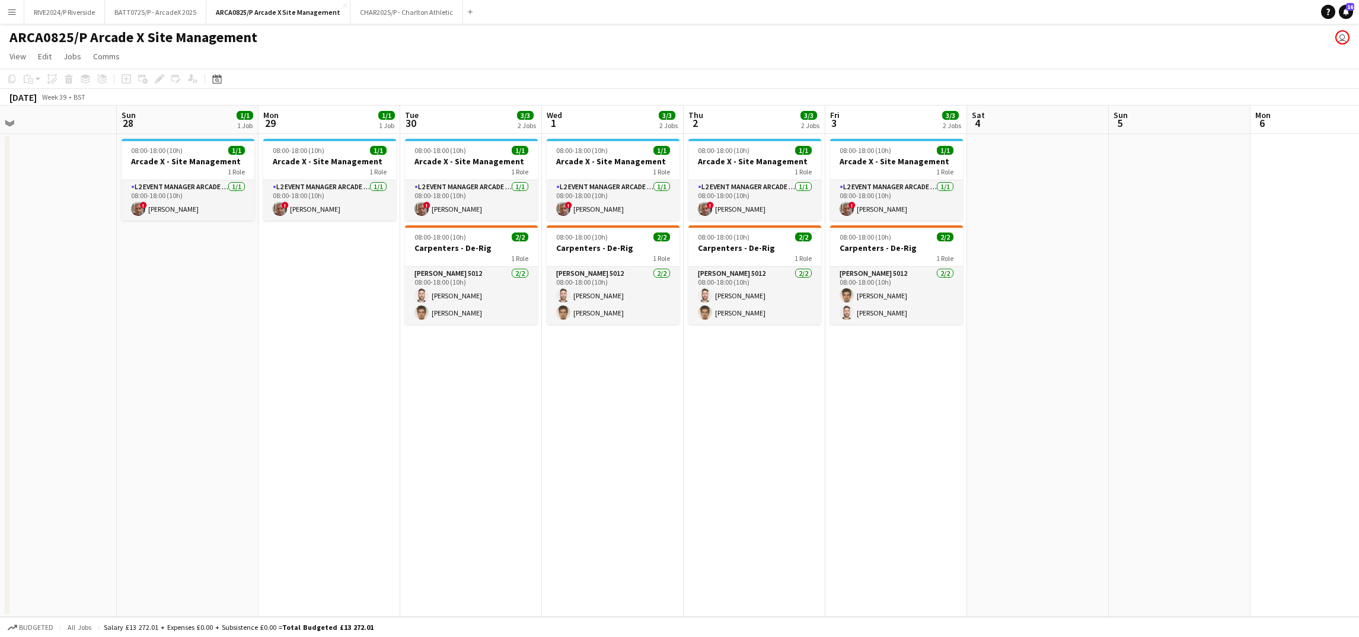
drag, startPoint x: 800, startPoint y: 433, endPoint x: 717, endPoint y: 427, distance: 82.6
click at [717, 427] on app-calendar-viewport "Wed 24 Thu 25 Fri 26 Sat 27 Sun 28 1/1 1 Job Mon 29 1/1 1 Job Tue 30 3/3 2 Jobs…" at bounding box center [679, 361] width 1359 height 511
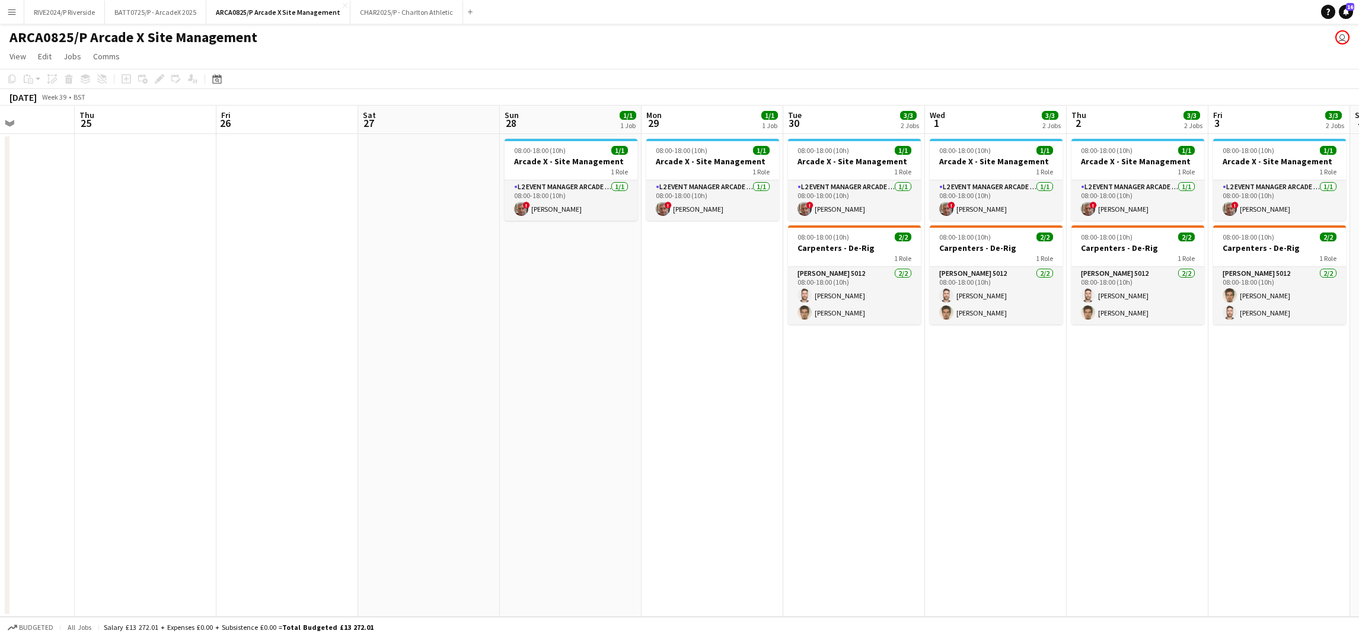
drag, startPoint x: 436, startPoint y: 419, endPoint x: 819, endPoint y: 397, distance: 383.6
click at [819, 397] on app-calendar-viewport "Mon 22 Tue 23 Wed 24 Thu 25 Fri 26 Sat 27 Sun 28 1/1 1 Job Mon 29 1/1 1 Job Tue…" at bounding box center [679, 361] width 1359 height 511
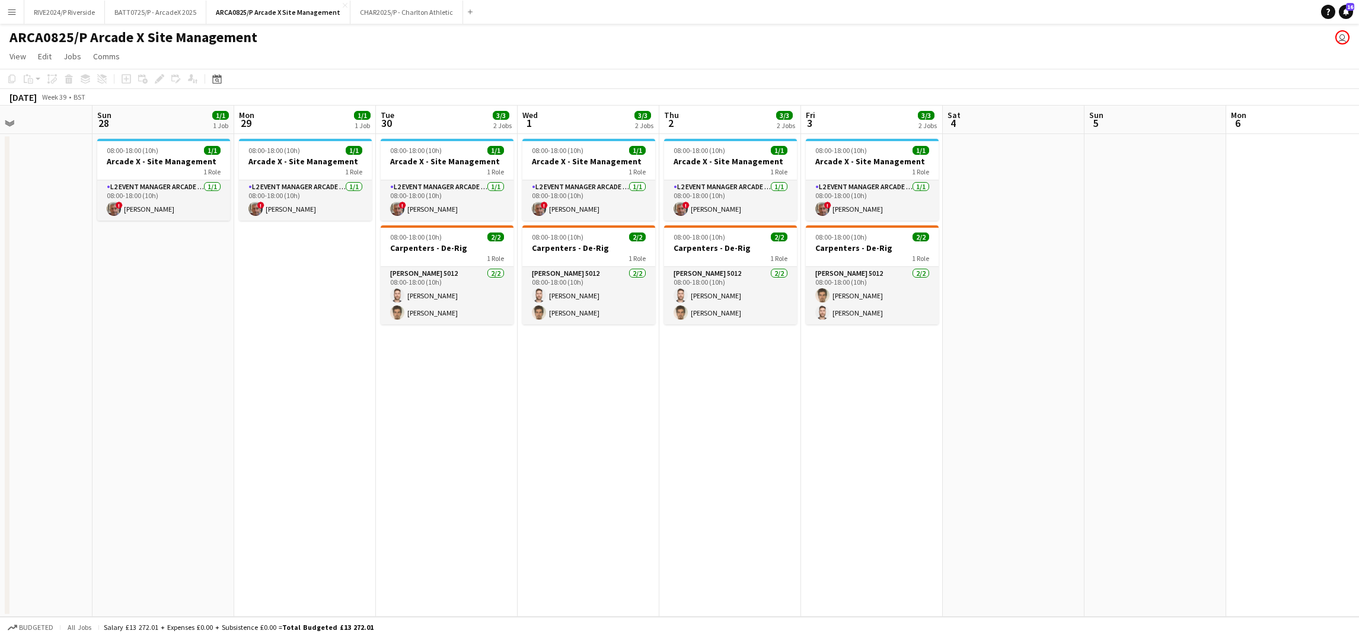
drag, startPoint x: 994, startPoint y: 431, endPoint x: 586, endPoint y: 438, distance: 407.3
click at [586, 438] on app-calendar-viewport "Wed 24 Thu 25 Fri 26 Sat 27 Sun 28 1/1 1 Job Mon 29 1/1 1 Job Tue 30 3/3 2 Jobs…" at bounding box center [679, 361] width 1359 height 511
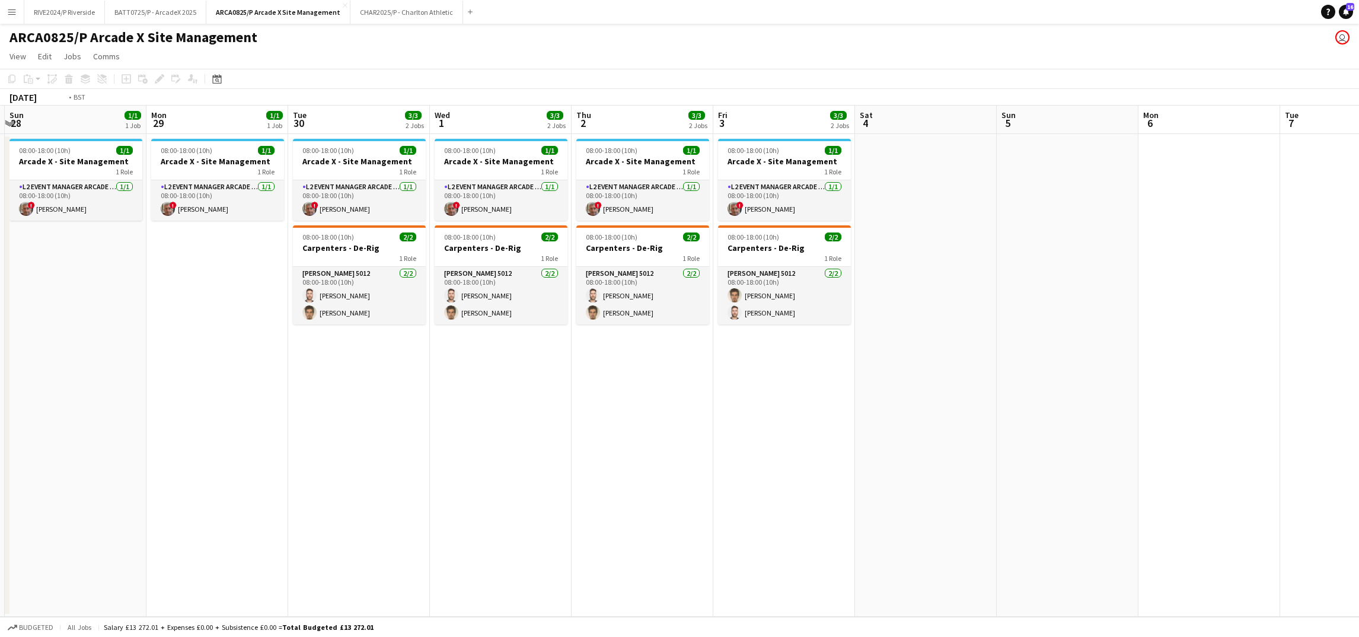
drag, startPoint x: 703, startPoint y: 443, endPoint x: 435, endPoint y: 429, distance: 268.9
click at [435, 430] on app-calendar-viewport "Thu 25 Fri 26 Sat 27 Sun 28 1/1 1 Job Mon 29 1/1 1 Job Tue 30 3/3 2 Jobs Wed 1 …" at bounding box center [679, 361] width 1359 height 511
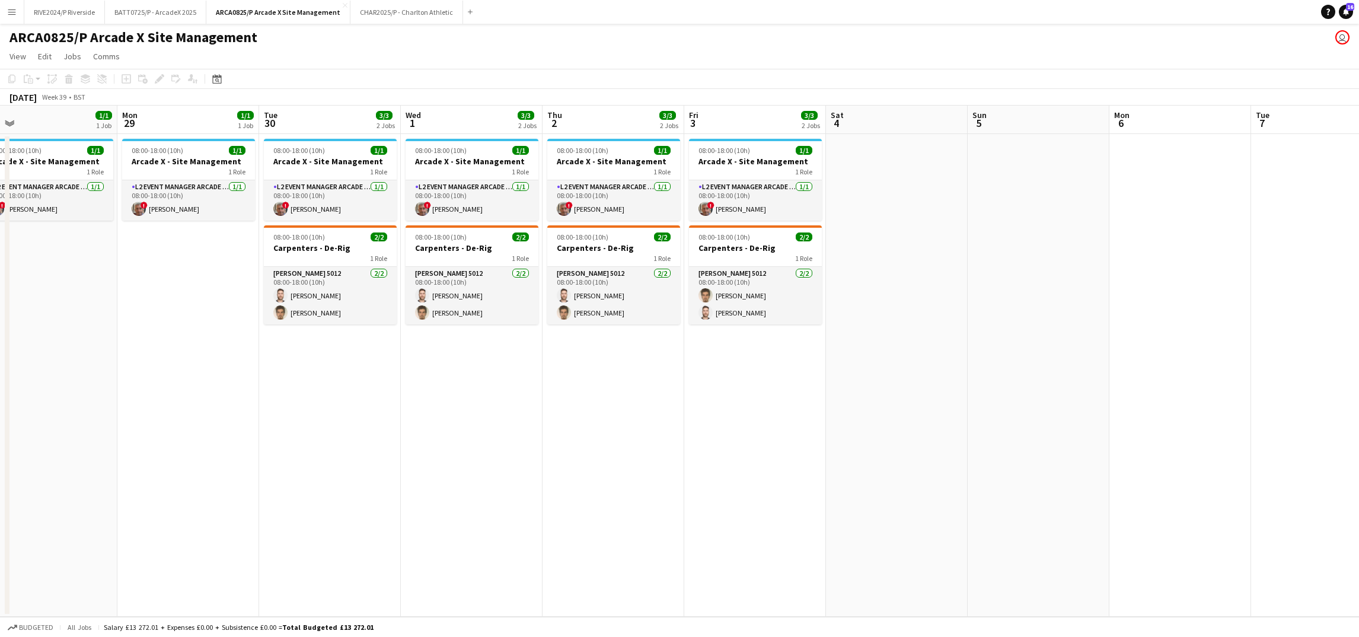
drag, startPoint x: 433, startPoint y: 411, endPoint x: 705, endPoint y: 414, distance: 271.5
click at [730, 414] on app-calendar-viewport "Fri 26 Sat 27 Sun 28 1/1 1 Job Mon 29 1/1 1 Job Tue 30 3/3 2 Jobs Wed 1 3/3 2 J…" at bounding box center [679, 361] width 1359 height 511
